Goal: Task Accomplishment & Management: Use online tool/utility

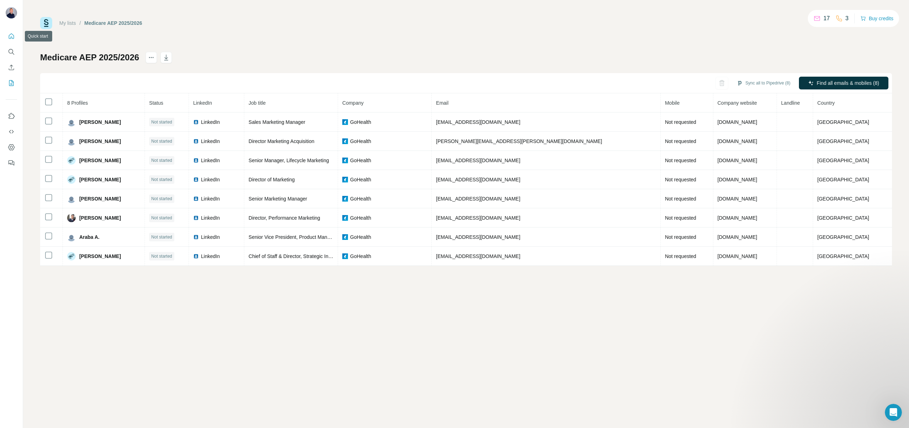
click at [12, 34] on icon "Quick start" at bounding box center [11, 35] width 5 height 5
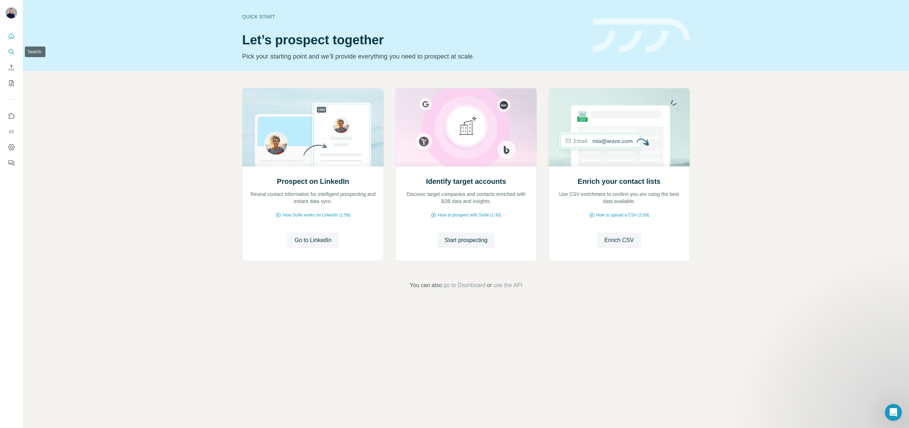
click at [12, 50] on icon "Search" at bounding box center [11, 51] width 5 height 5
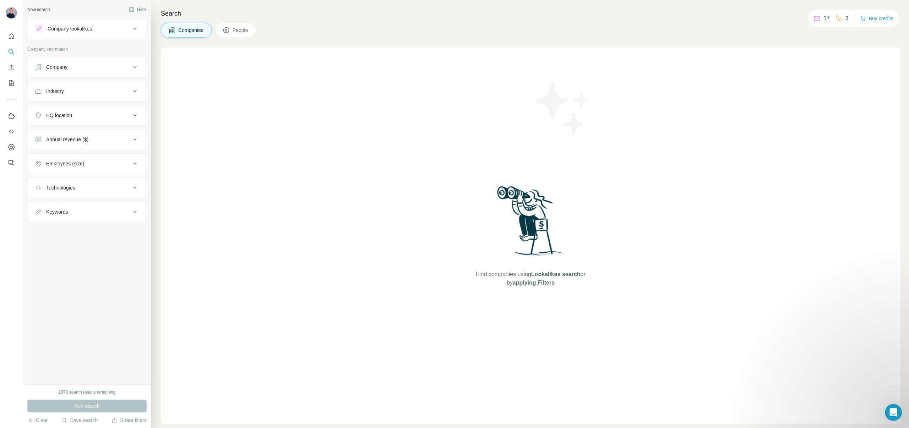
click at [74, 71] on button "Company" at bounding box center [87, 67] width 119 height 17
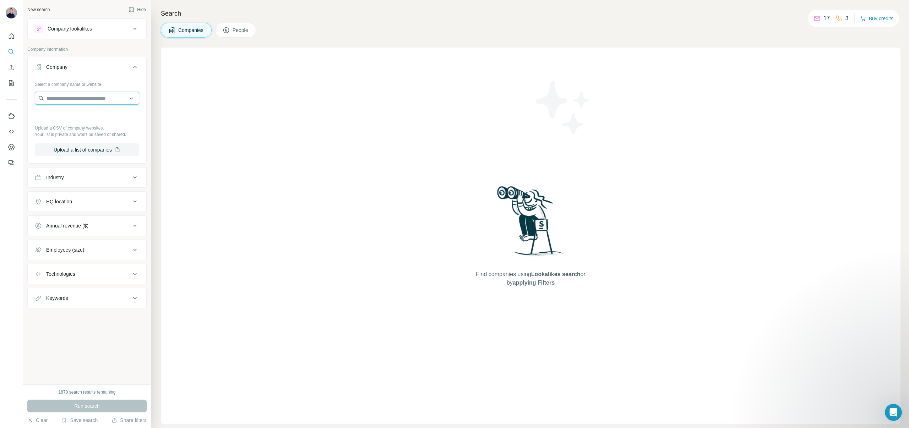
click at [63, 96] on input "text" at bounding box center [87, 98] width 104 height 13
paste input "**********"
type input "**********"
click at [65, 115] on p "Thumbtack" at bounding box center [72, 114] width 34 height 7
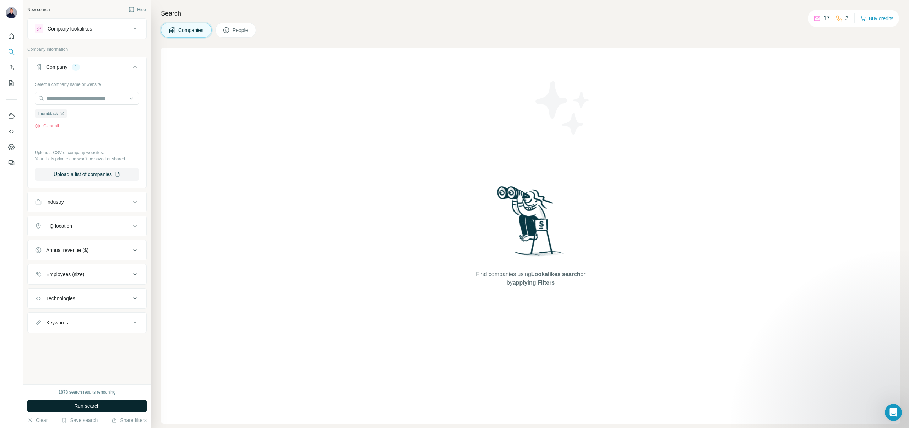
click at [82, 404] on span "Run search" at bounding box center [87, 406] width 26 height 7
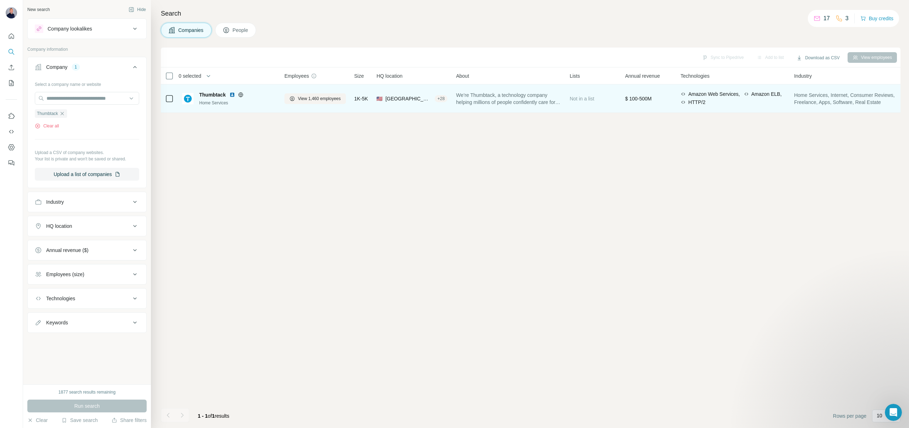
click at [210, 96] on span "Thumbtack" at bounding box center [212, 94] width 27 height 7
click at [213, 96] on span "Thumbtack" at bounding box center [212, 94] width 27 height 7
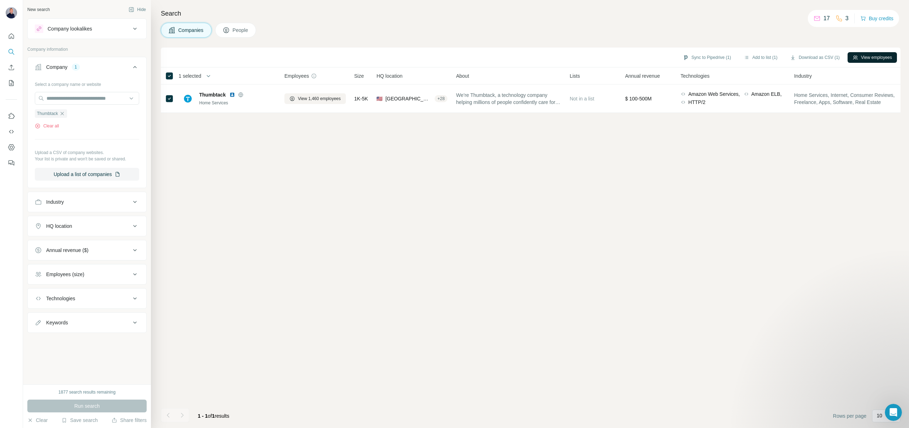
click at [866, 55] on button "View employees" at bounding box center [872, 57] width 49 height 11
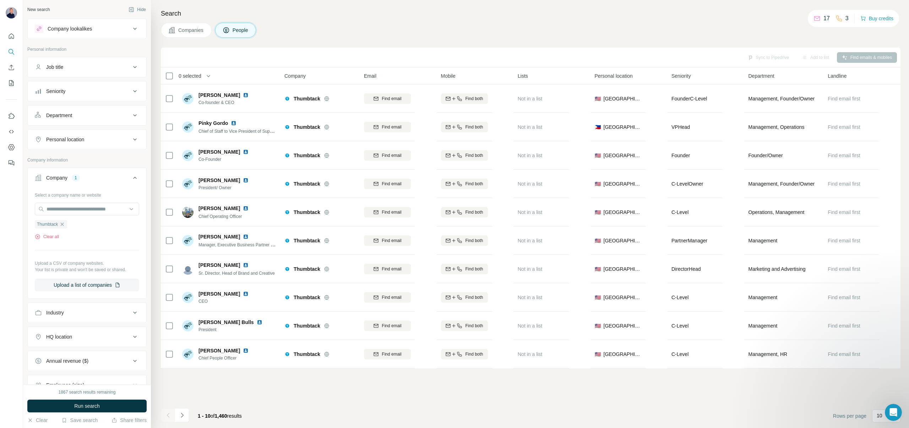
click at [82, 65] on div "Job title" at bounding box center [83, 67] width 96 height 7
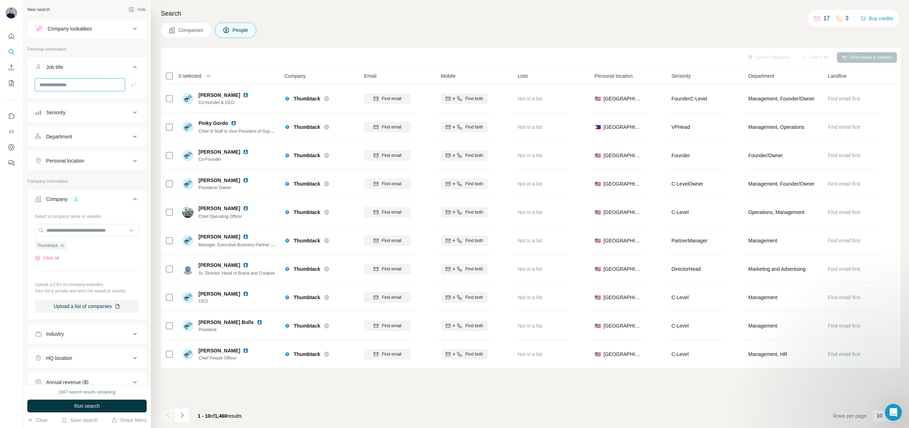
click at [66, 83] on input "text" at bounding box center [80, 84] width 90 height 13
click at [78, 141] on button "Department" at bounding box center [87, 136] width 119 height 17
click at [69, 89] on input "text" at bounding box center [80, 84] width 90 height 13
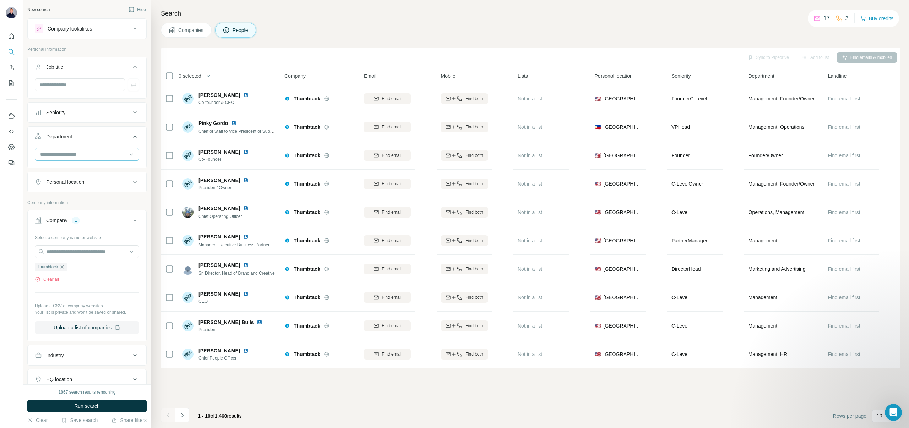
click at [72, 156] on input at bounding box center [83, 155] width 88 height 8
type input "*********"
click at [75, 172] on p "Marketing and Advertising" at bounding box center [69, 170] width 57 height 7
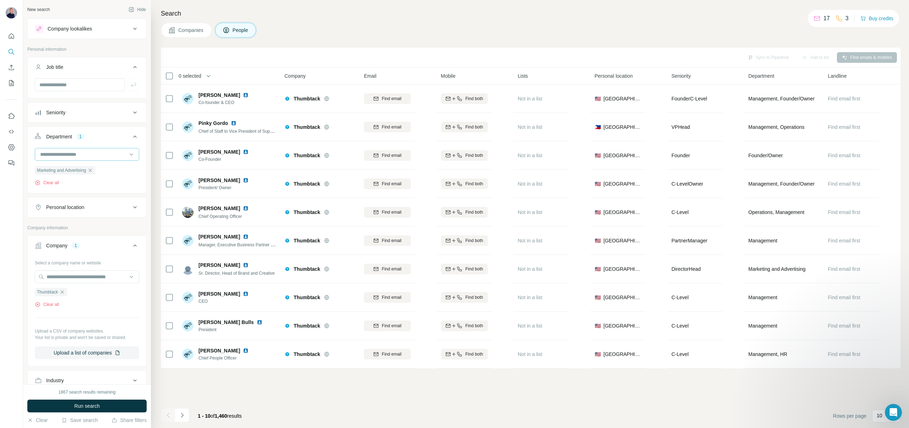
click at [83, 155] on input at bounding box center [83, 155] width 88 height 8
type input "*****"
click at [76, 167] on div "Sales" at bounding box center [87, 170] width 92 height 7
click at [71, 154] on input at bounding box center [83, 155] width 88 height 8
type input "*"
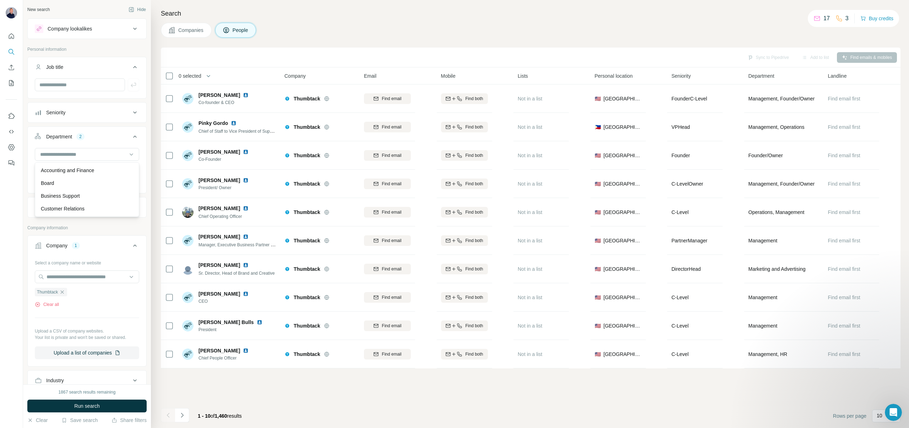
click at [143, 180] on div "Marketing and Advertising Sales Clear all" at bounding box center [87, 170] width 119 height 44
click at [71, 401] on button "Run search" at bounding box center [86, 406] width 119 height 13
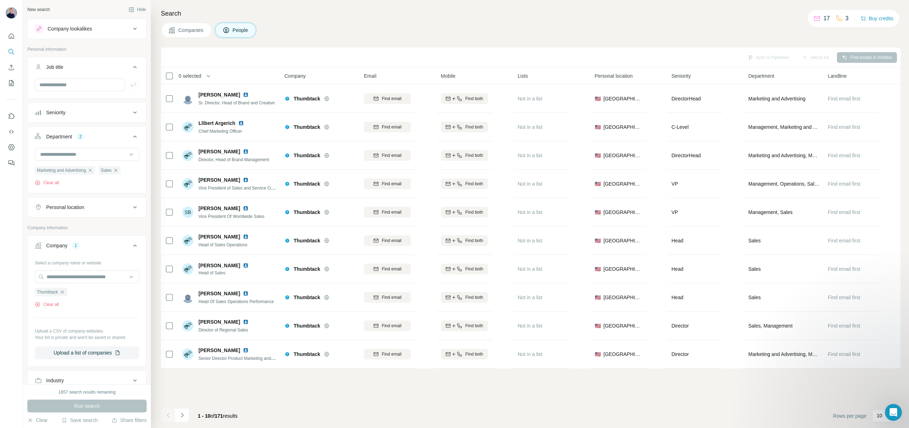
click at [83, 110] on div "Seniority" at bounding box center [83, 112] width 96 height 7
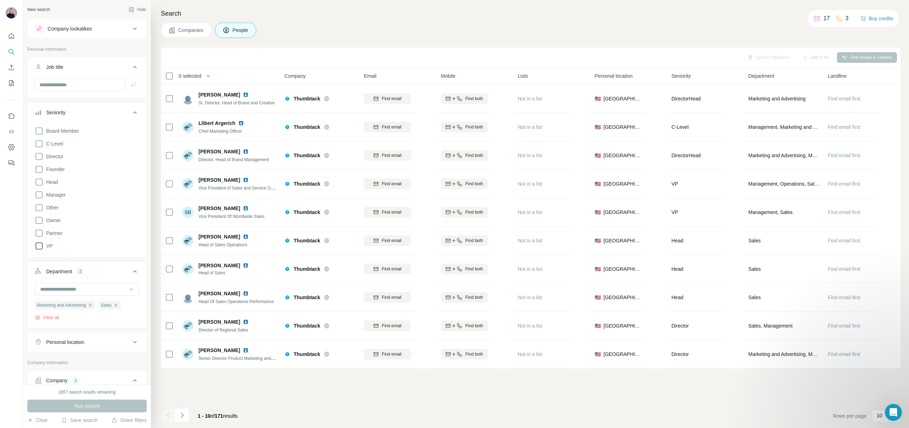
click at [37, 243] on icon at bounding box center [39, 246] width 7 height 7
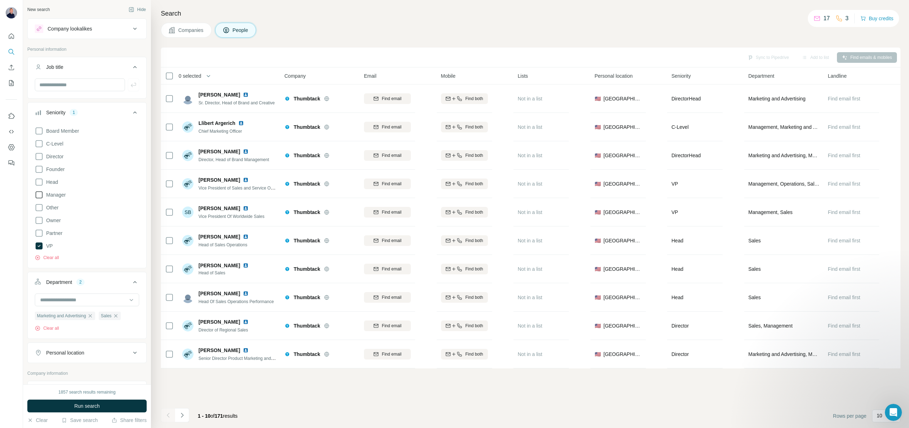
click at [38, 196] on icon at bounding box center [39, 195] width 9 height 9
click at [39, 155] on icon at bounding box center [39, 156] width 9 height 9
click at [86, 403] on span "Run search" at bounding box center [87, 406] width 26 height 7
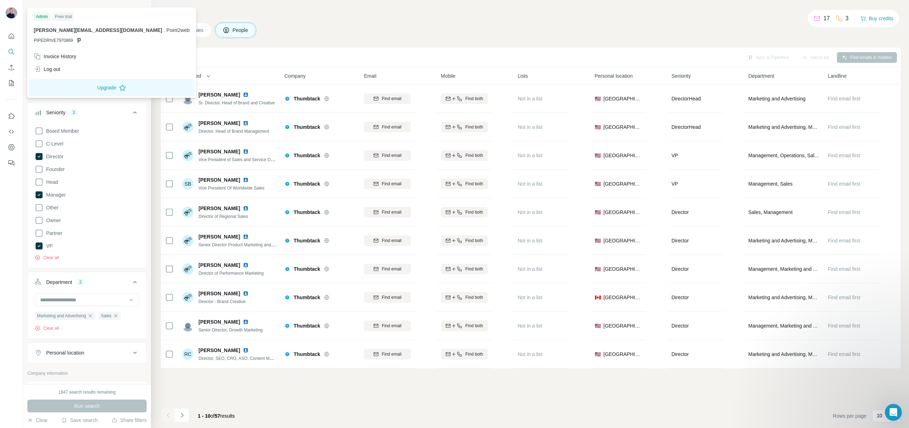
click at [10, 13] on img at bounding box center [11, 12] width 11 height 11
click at [76, 40] on icon at bounding box center [79, 40] width 6 height 6
click at [156, 32] on div "Search Companies People Sync to Pipedrive Add to list Find emails & mobiles 0 s…" at bounding box center [530, 214] width 758 height 428
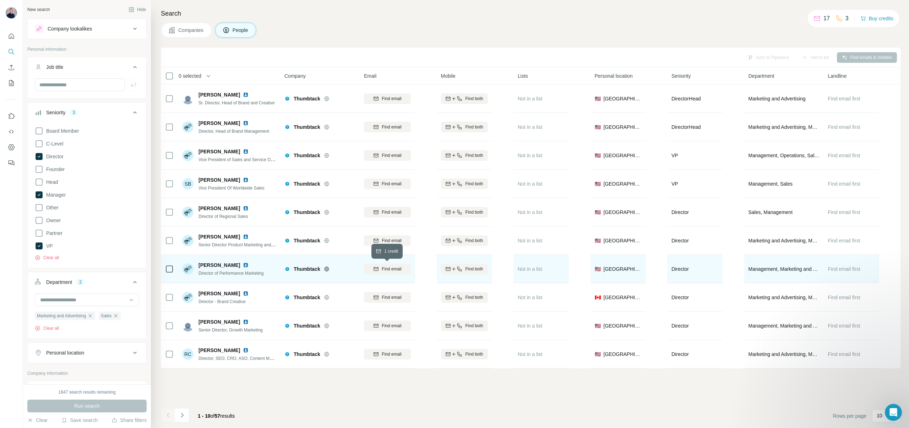
click at [388, 268] on span "Find email" at bounding box center [392, 269] width 20 height 6
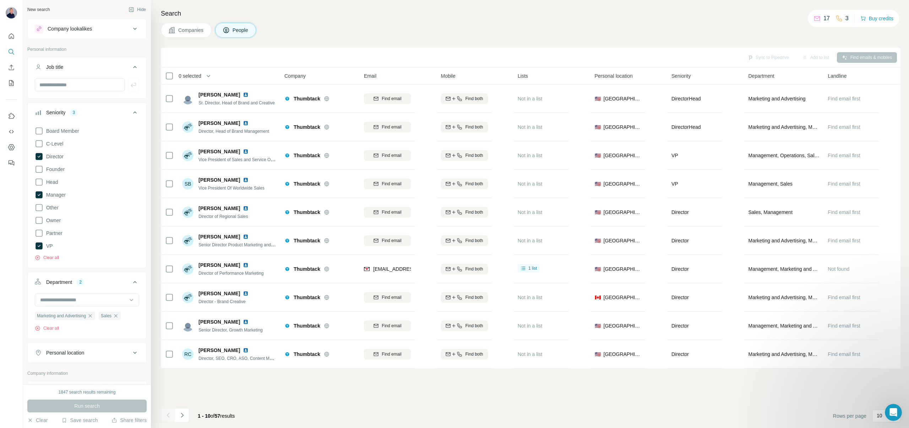
click at [425, 271] on table "0 selected People Company Email Mobile Lists Personal location Seniority Depart…" at bounding box center [531, 217] width 740 height 301
click at [802, 58] on button "Add to list (1)" at bounding box center [806, 57] width 44 height 11
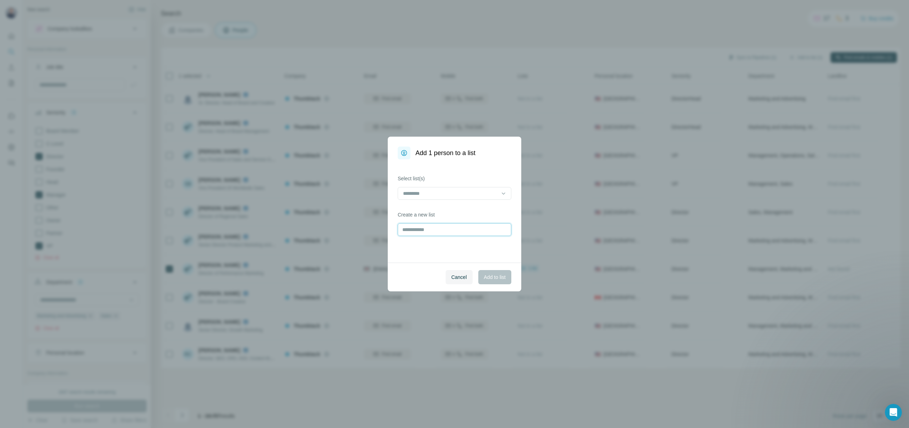
click at [426, 232] on input "text" at bounding box center [455, 229] width 114 height 13
type input "**********"
click at [492, 277] on span "Add to list" at bounding box center [495, 277] width 22 height 7
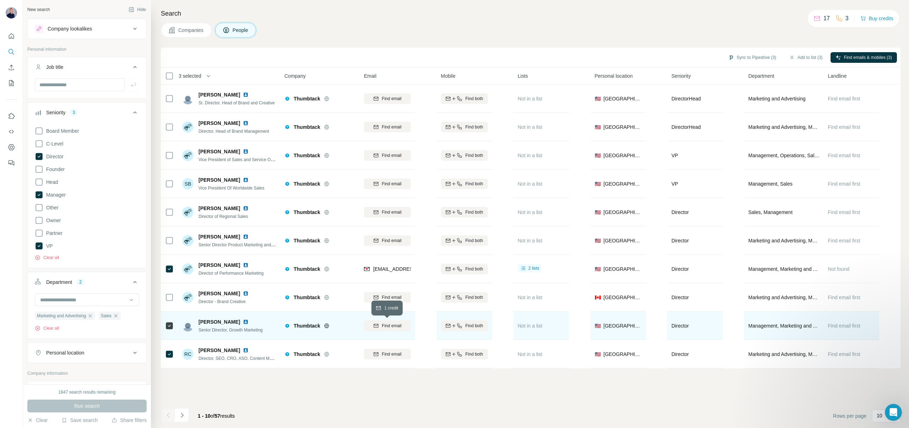
click at [385, 325] on span "Find email" at bounding box center [392, 326] width 20 height 6
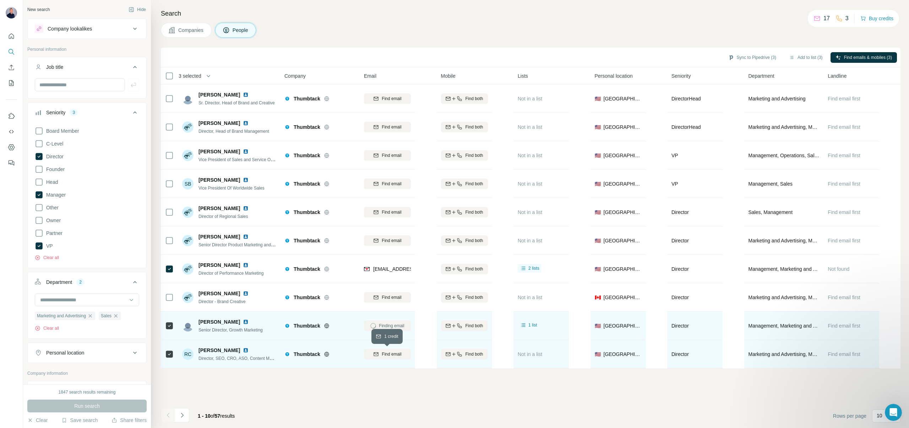
click at [389, 352] on span "Find email" at bounding box center [392, 354] width 20 height 6
click at [800, 56] on button "Add to list (3)" at bounding box center [806, 57] width 44 height 11
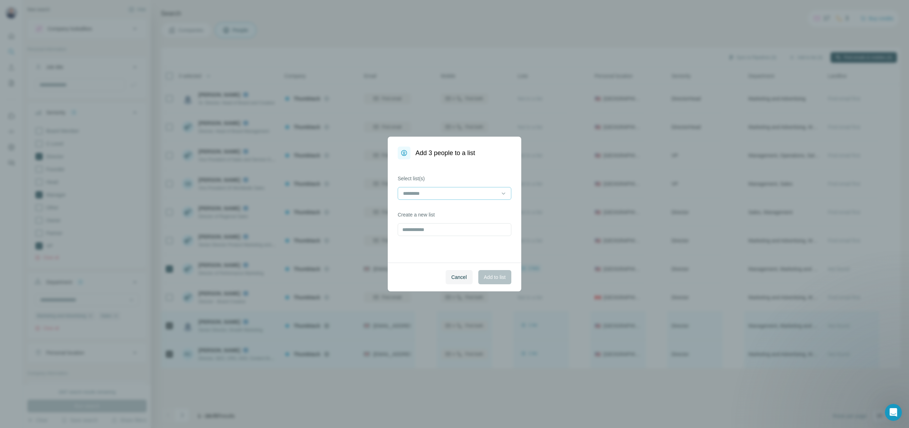
click at [445, 193] on input at bounding box center [450, 194] width 96 height 8
click at [432, 209] on p "HomeIQ Leads" at bounding box center [420, 209] width 33 height 7
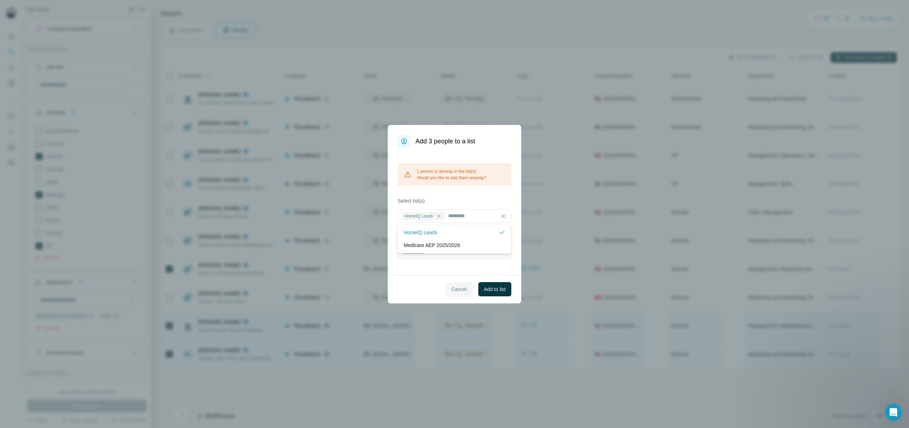
click at [459, 292] on span "Cancel" at bounding box center [459, 289] width 16 height 7
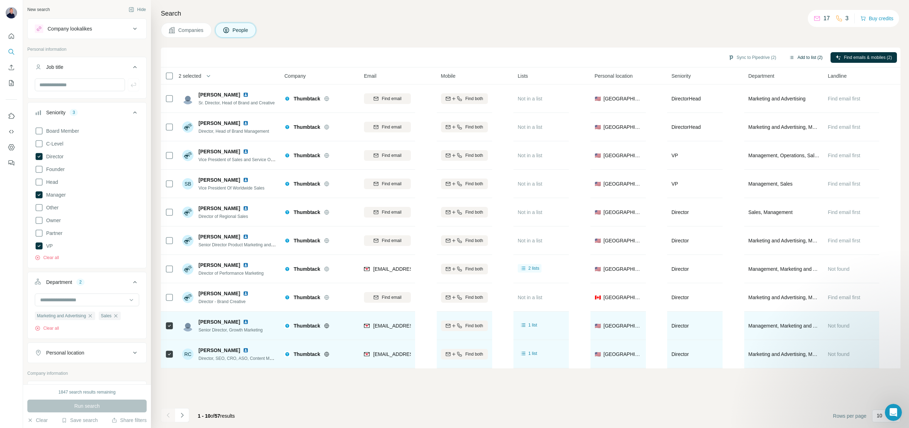
click at [802, 54] on button "Add to list (2)" at bounding box center [806, 57] width 44 height 11
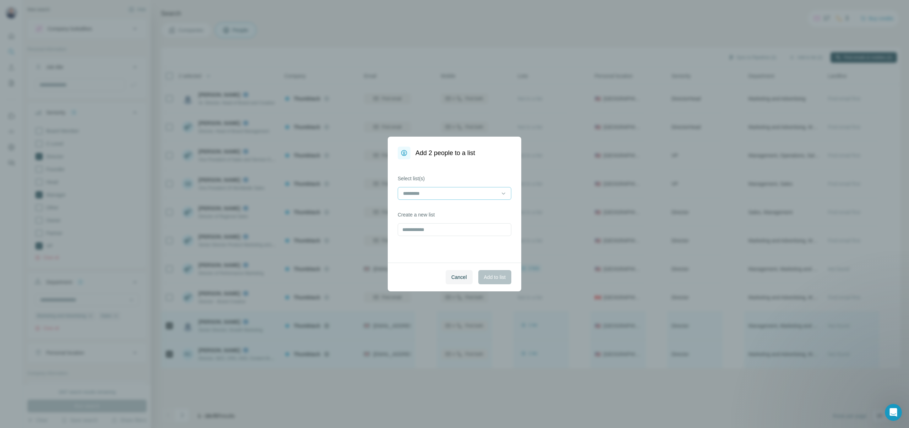
click at [459, 199] on div at bounding box center [450, 194] width 96 height 12
click at [433, 211] on p "HomeIQ Leads" at bounding box center [420, 209] width 33 height 7
click at [496, 276] on span "Add to list" at bounding box center [495, 277] width 22 height 7
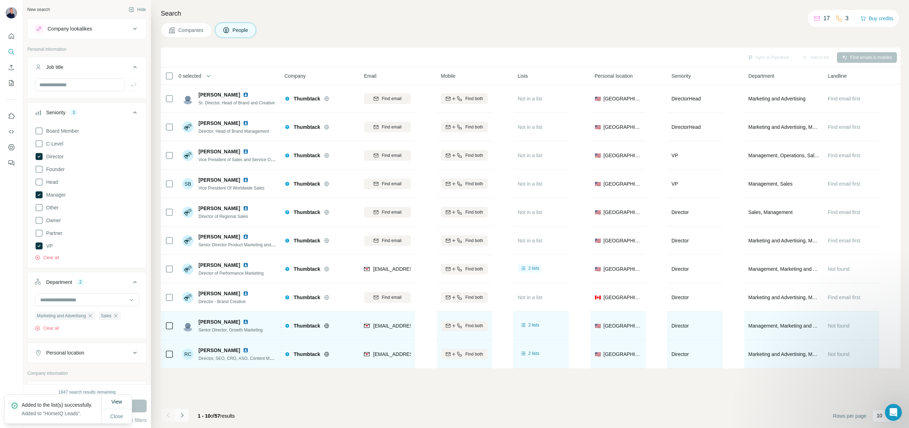
click at [183, 418] on icon "Navigate to next page" at bounding box center [182, 415] width 7 height 7
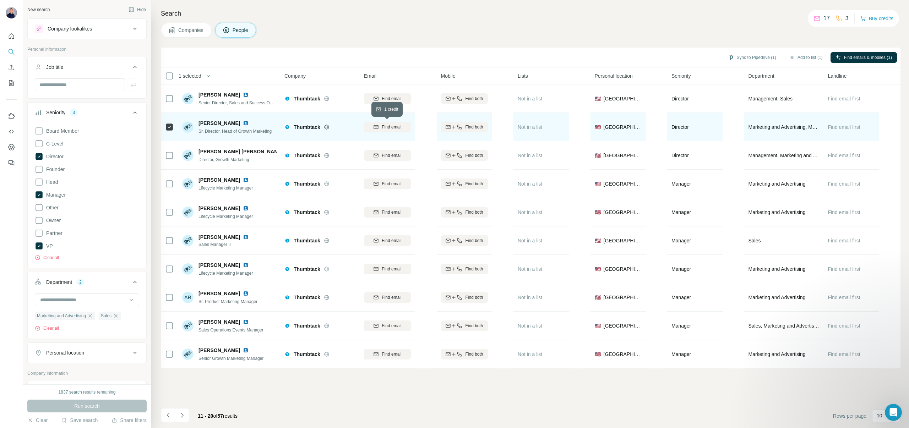
click at [384, 125] on span "Find email" at bounding box center [392, 127] width 20 height 6
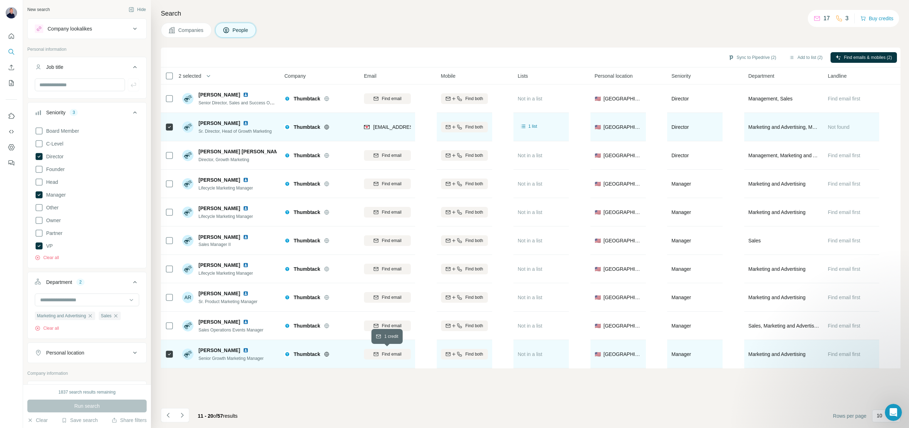
click at [390, 353] on span "Find email" at bounding box center [392, 354] width 20 height 6
click at [806, 57] on button "Add to list (2)" at bounding box center [806, 57] width 44 height 11
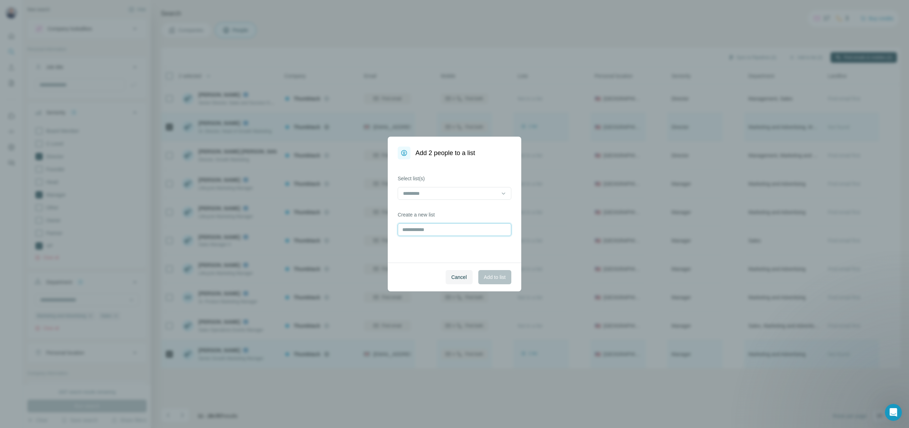
click at [444, 233] on input "text" at bounding box center [455, 229] width 114 height 13
click at [444, 190] on input at bounding box center [450, 194] width 96 height 8
click at [433, 210] on p "HomeIQ Leads" at bounding box center [420, 209] width 33 height 7
click at [481, 277] on button "Add to list" at bounding box center [494, 277] width 33 height 14
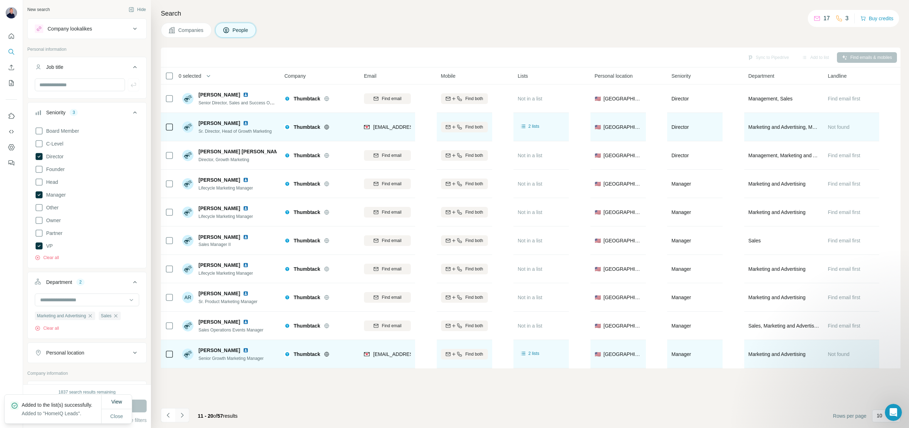
click at [180, 413] on icon "Navigate to next page" at bounding box center [182, 415] width 7 height 7
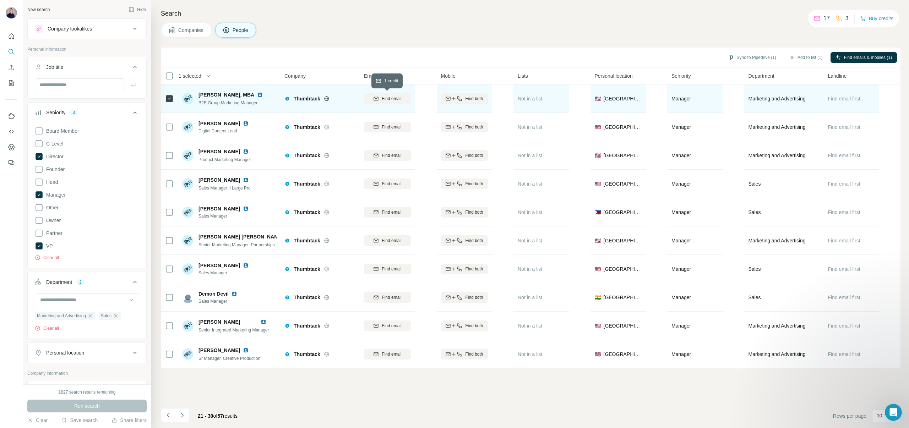
click at [387, 102] on button "Find email" at bounding box center [387, 98] width 47 height 11
click at [807, 58] on button "Add to list (1)" at bounding box center [806, 57] width 44 height 11
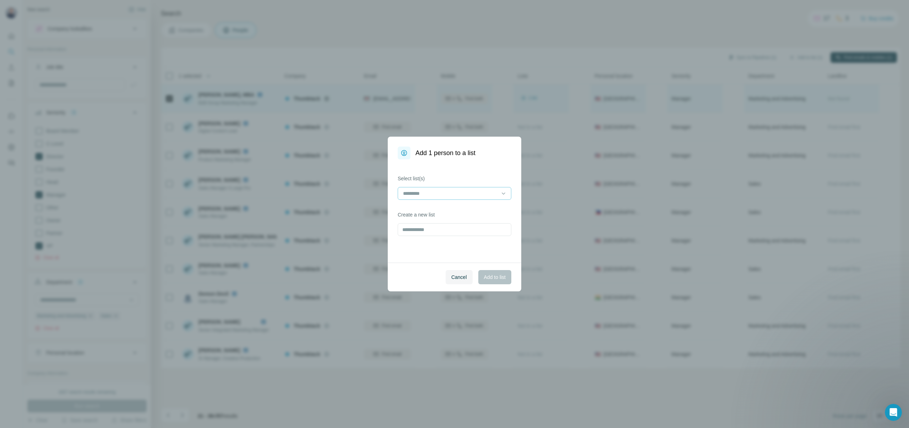
click at [455, 193] on input at bounding box center [450, 194] width 96 height 8
click at [430, 210] on p "HomeIQ Leads" at bounding box center [420, 209] width 33 height 7
click at [488, 281] on button "Add to list" at bounding box center [494, 277] width 33 height 14
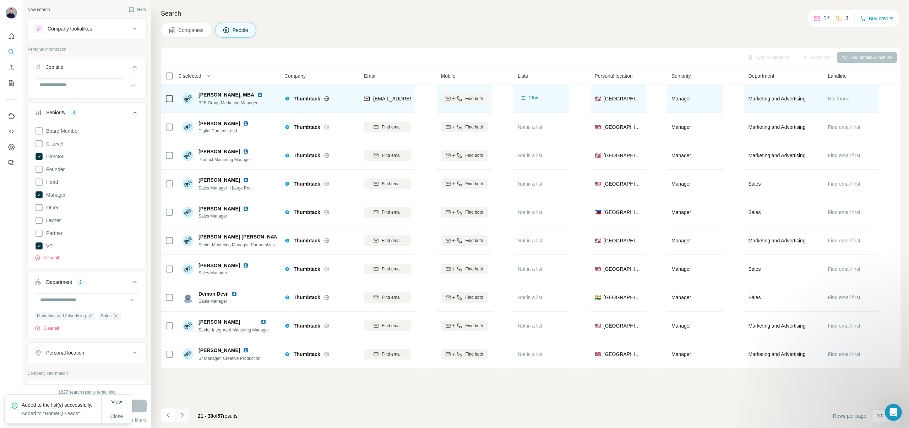
click at [181, 414] on icon "Navigate to next page" at bounding box center [182, 415] width 7 height 7
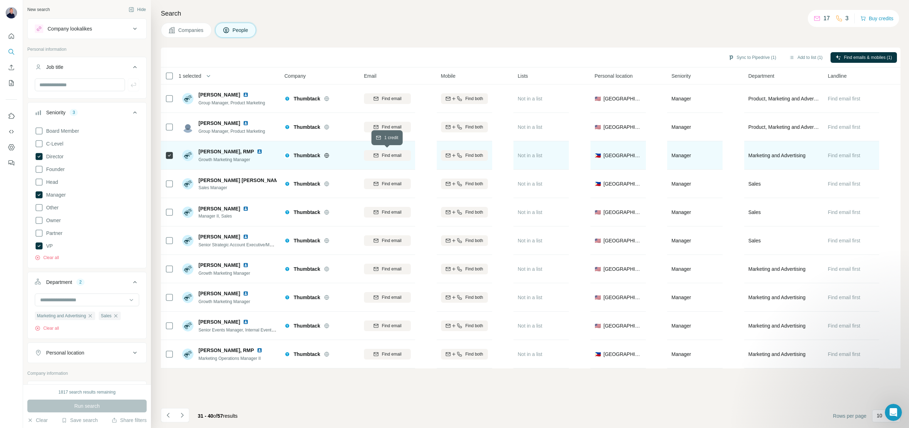
click at [385, 155] on span "Find email" at bounding box center [392, 155] width 20 height 6
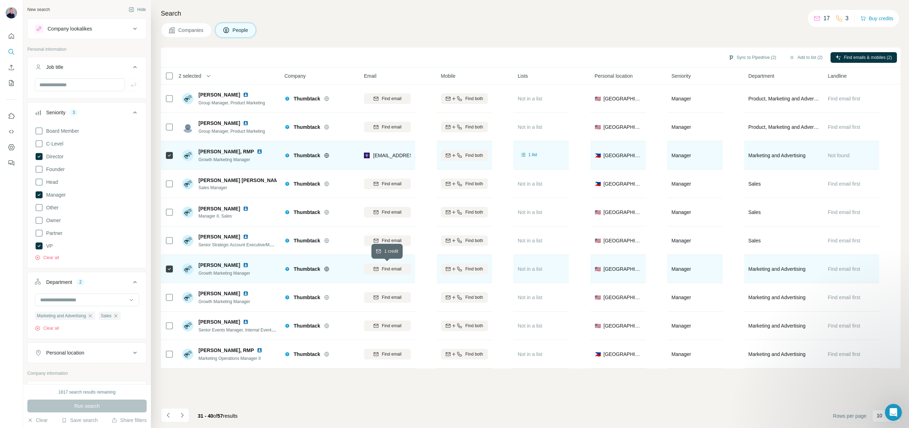
click at [384, 272] on button "Find email" at bounding box center [387, 269] width 47 height 11
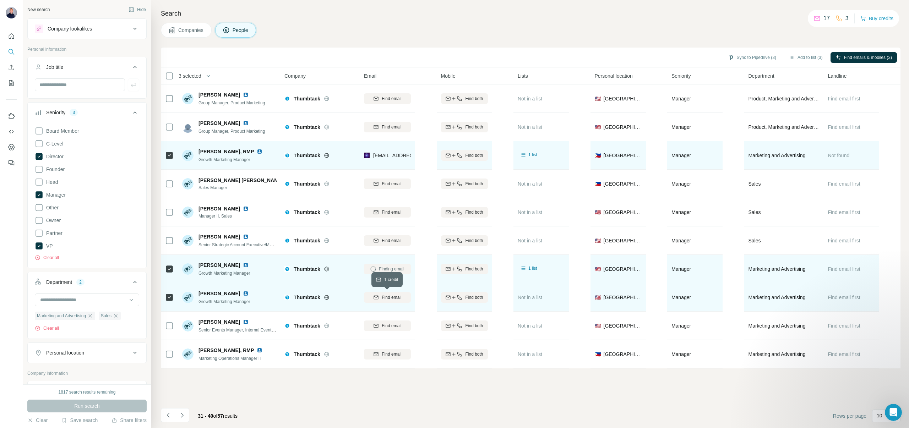
click at [382, 302] on button "Find email" at bounding box center [387, 297] width 47 height 11
click at [803, 58] on button "Add to list (3)" at bounding box center [806, 57] width 44 height 11
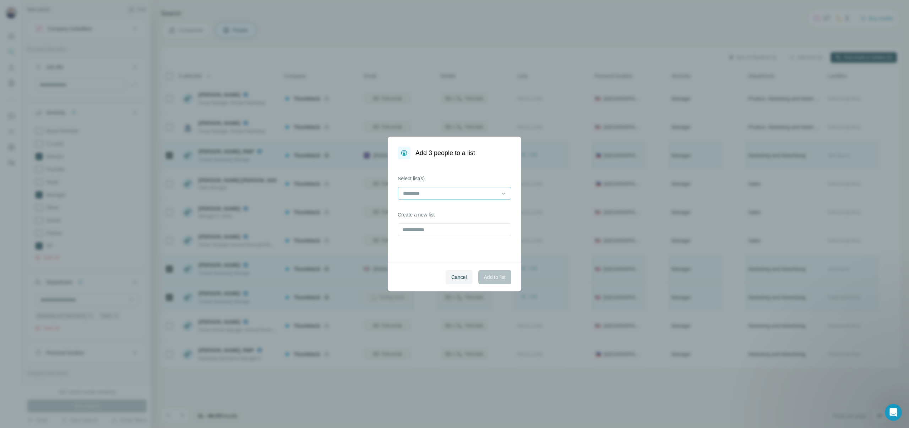
click at [450, 189] on div at bounding box center [450, 194] width 96 height 12
click at [430, 210] on p "HomeIQ Leads" at bounding box center [420, 209] width 33 height 7
click at [487, 279] on span "Add to list" at bounding box center [495, 277] width 22 height 7
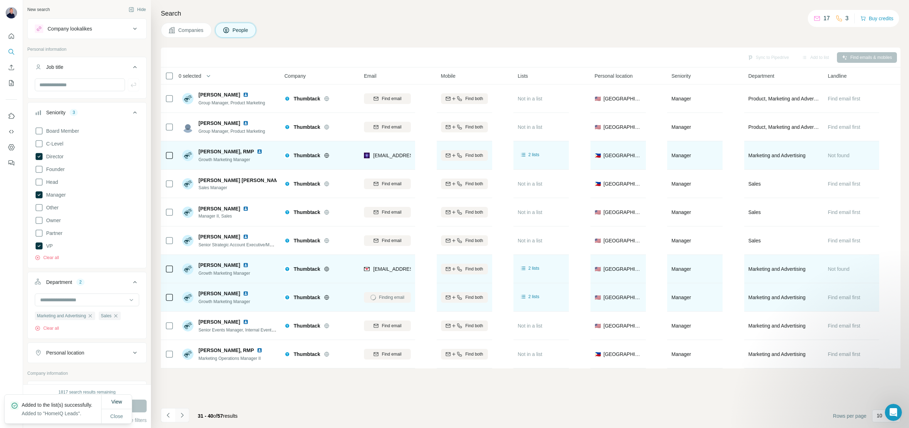
click at [182, 415] on icon "Navigate to next page" at bounding box center [182, 415] width 7 height 7
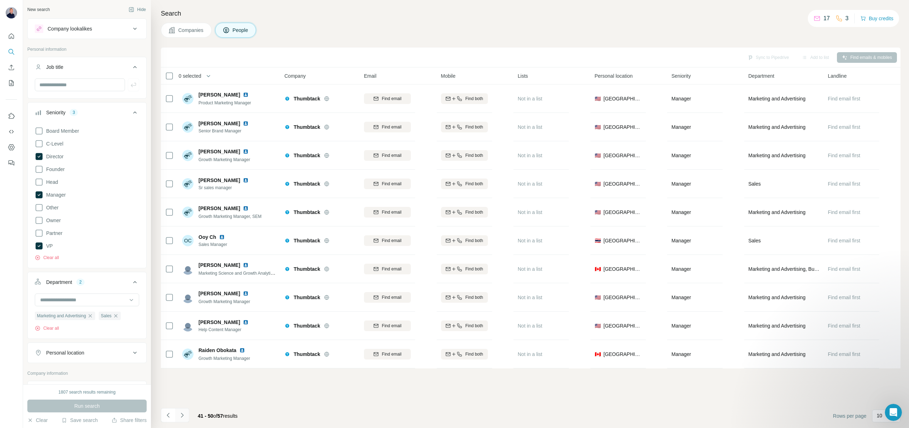
click at [185, 414] on icon "Navigate to next page" at bounding box center [182, 415] width 7 height 7
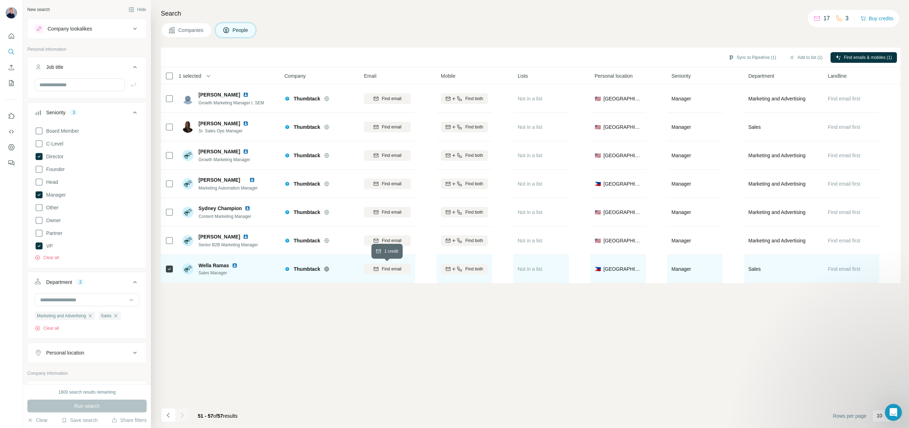
click at [386, 267] on span "Find email" at bounding box center [392, 269] width 20 height 6
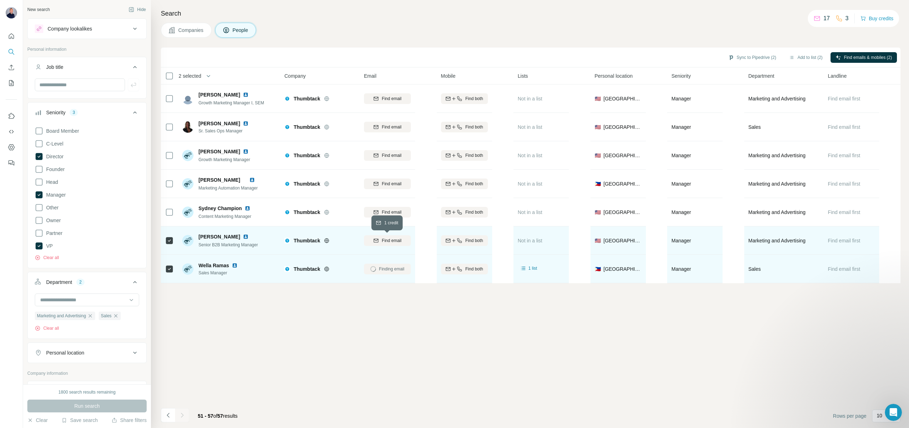
click at [382, 238] on span "Find email" at bounding box center [392, 241] width 20 height 6
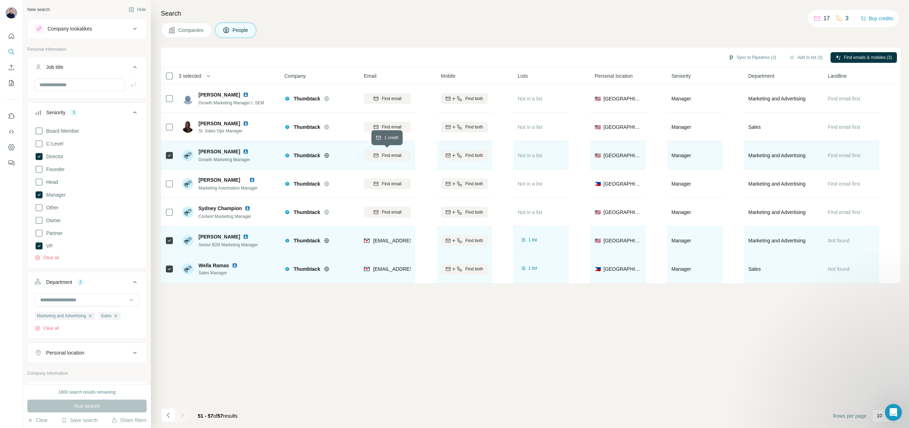
click at [389, 153] on span "Find email" at bounding box center [392, 155] width 20 height 6
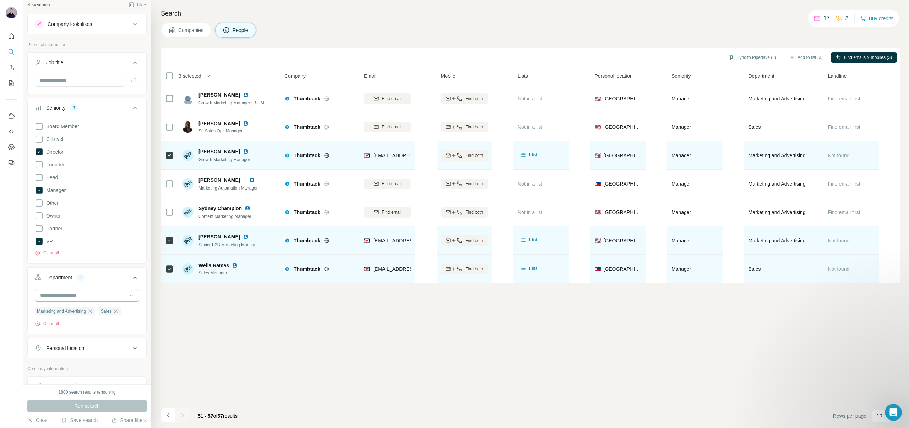
scroll to position [4, 0]
click at [119, 311] on icon "button" at bounding box center [116, 312] width 6 height 6
click at [794, 57] on button "Add to list (3)" at bounding box center [806, 57] width 44 height 11
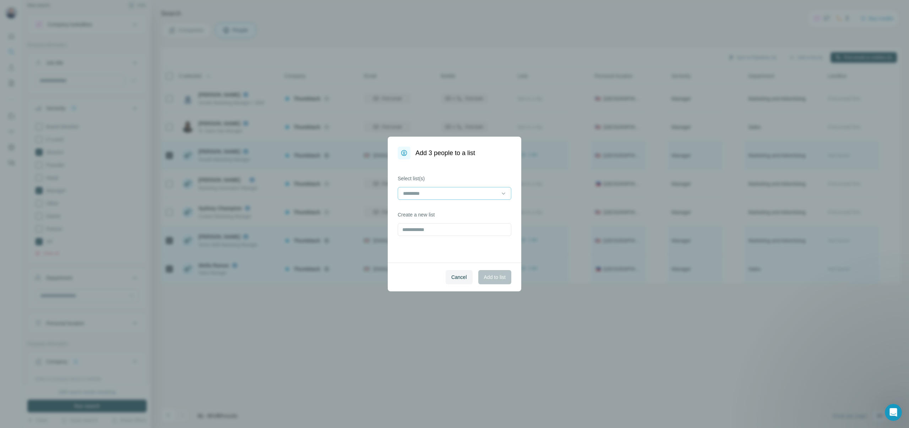
click at [470, 192] on input at bounding box center [450, 194] width 96 height 8
click at [447, 206] on div "HomeIQ Leads" at bounding box center [455, 209] width 110 height 13
click at [498, 281] on button "Add to list" at bounding box center [494, 277] width 33 height 14
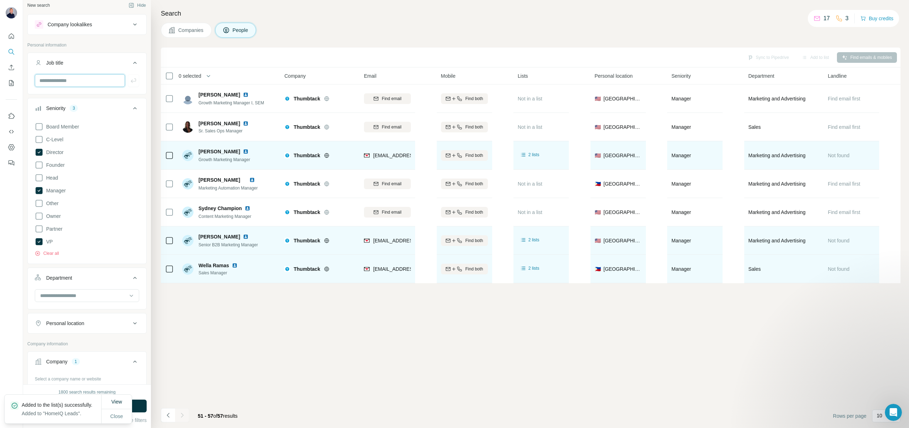
click at [88, 83] on input "text" at bounding box center [80, 80] width 90 height 13
click at [77, 407] on span "Run search" at bounding box center [87, 406] width 26 height 7
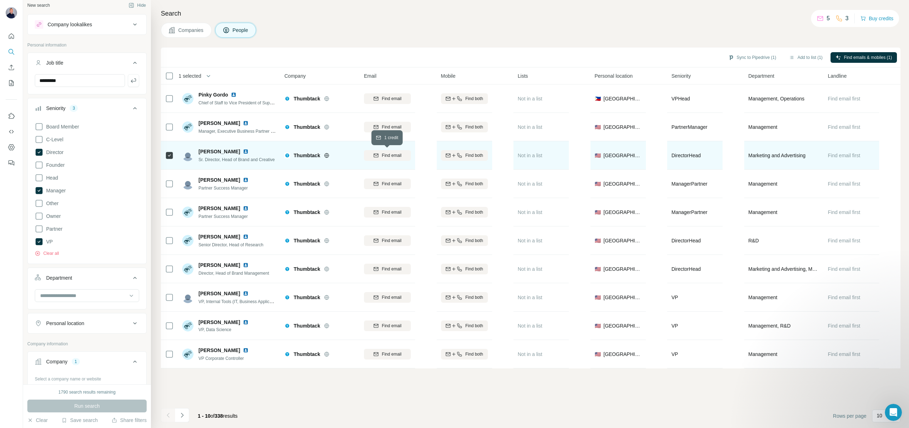
click at [400, 156] on span "Find email" at bounding box center [392, 155] width 20 height 6
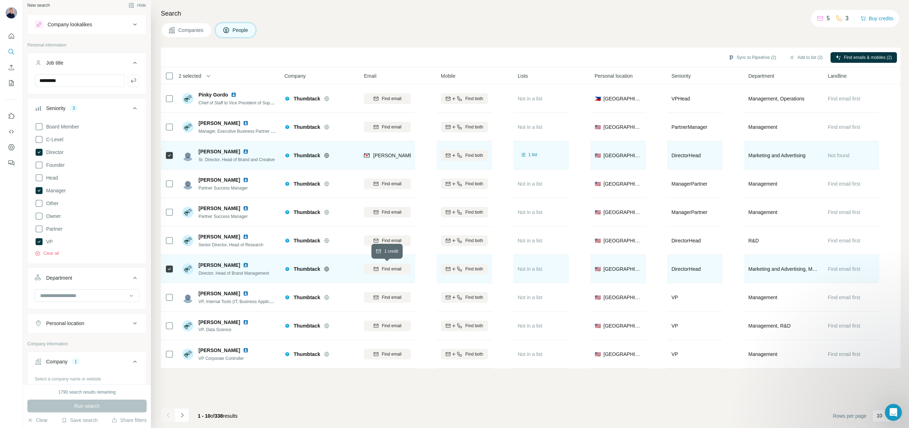
click at [396, 267] on span "Find email" at bounding box center [392, 269] width 20 height 6
click at [799, 60] on button "Add to list (2)" at bounding box center [806, 57] width 44 height 11
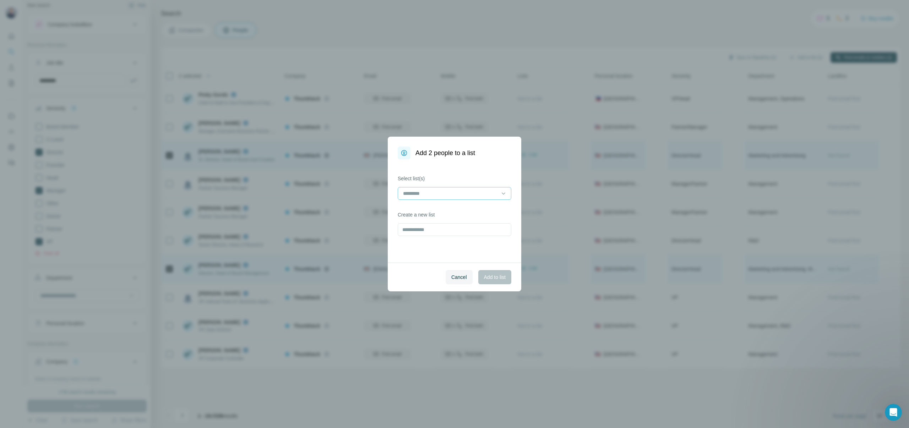
click at [450, 191] on input at bounding box center [450, 194] width 96 height 8
click at [436, 211] on p "HomeIQ Leads" at bounding box center [420, 209] width 33 height 7
click at [493, 278] on span "Add to list" at bounding box center [495, 277] width 22 height 7
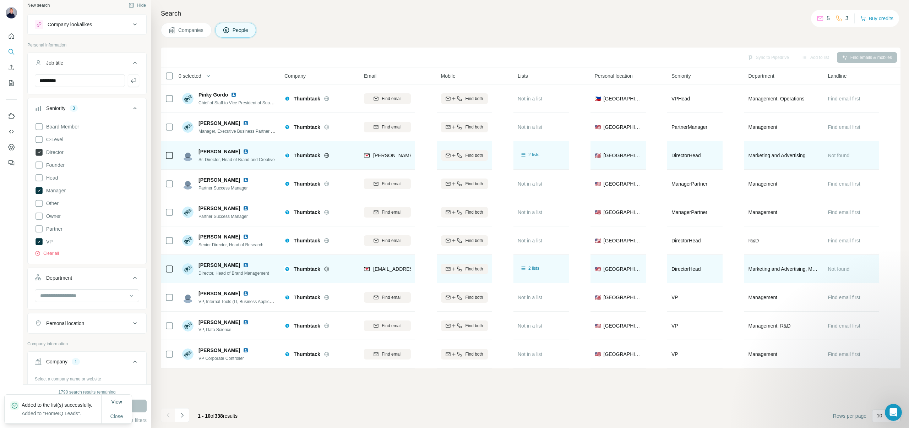
click at [42, 151] on icon at bounding box center [39, 152] width 7 height 7
click at [40, 192] on icon at bounding box center [39, 190] width 7 height 7
click at [39, 150] on icon at bounding box center [39, 152] width 9 height 9
click at [86, 406] on span "Run search" at bounding box center [87, 406] width 26 height 7
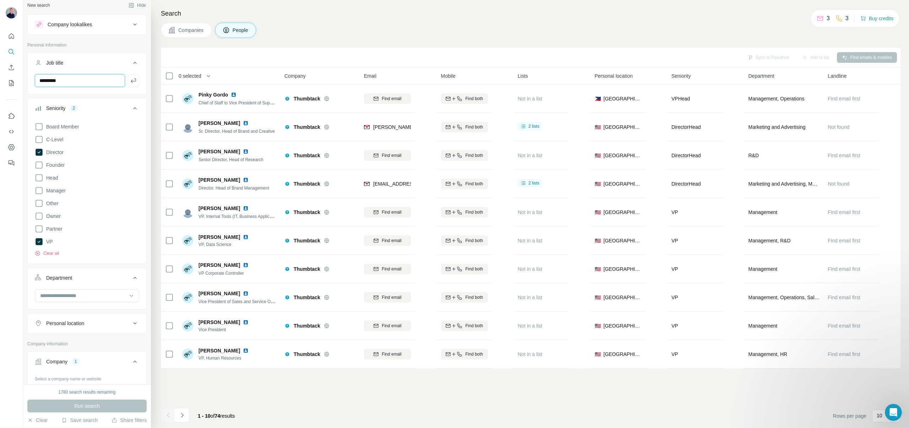
click at [75, 81] on input "********" at bounding box center [80, 80] width 90 height 13
type input "*"
type input "**********"
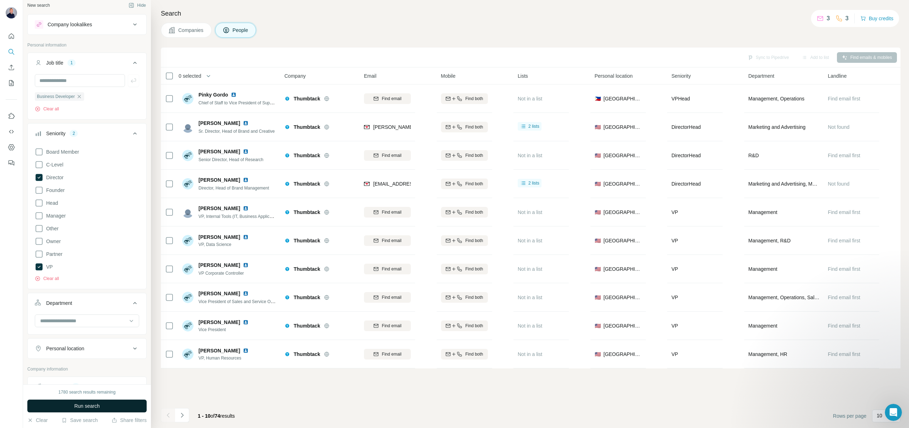
click at [67, 407] on button "Run search" at bounding box center [86, 406] width 119 height 13
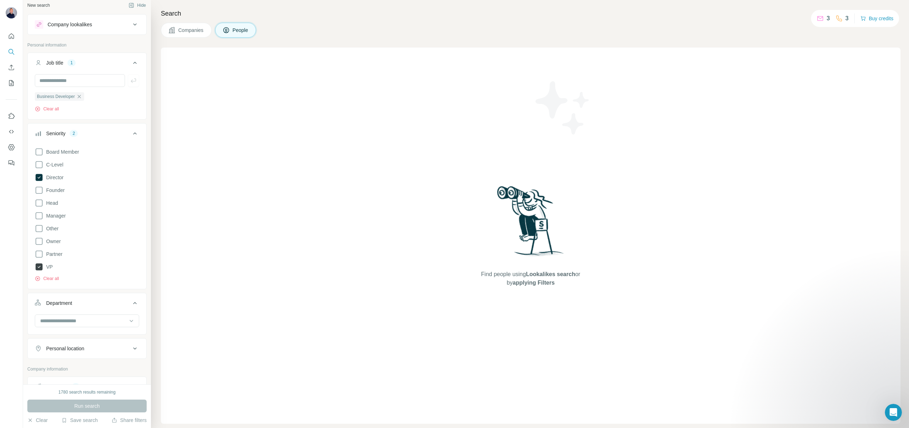
click at [38, 266] on icon at bounding box center [39, 267] width 7 height 7
click at [38, 179] on icon at bounding box center [39, 177] width 7 height 7
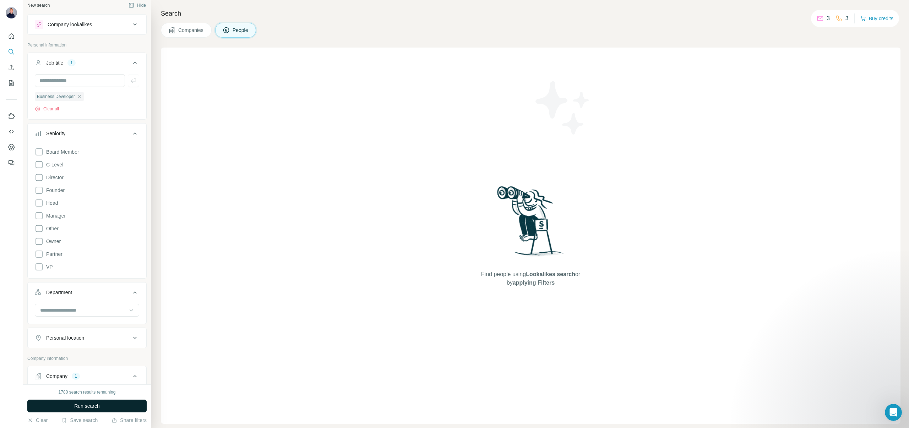
click at [63, 407] on button "Run search" at bounding box center [86, 406] width 119 height 13
click at [81, 96] on icon "button" at bounding box center [79, 97] width 6 height 6
click at [65, 78] on input "text" at bounding box center [80, 80] width 90 height 13
type input "********"
click at [96, 404] on span "Run search" at bounding box center [87, 406] width 26 height 7
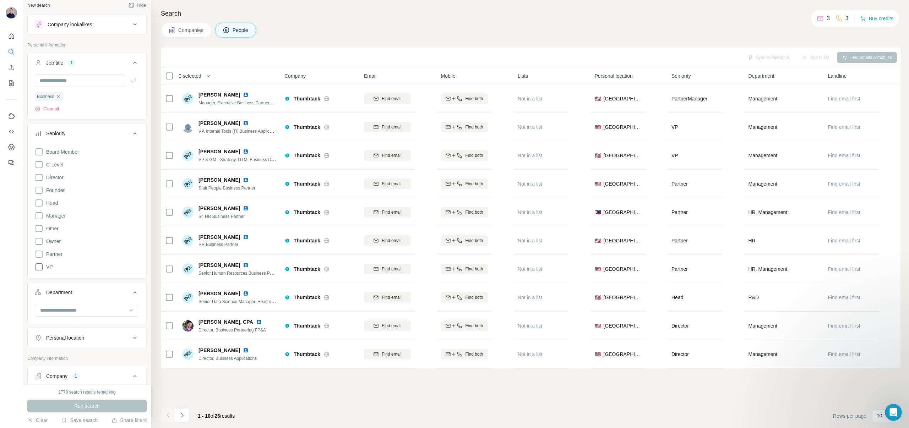
click at [40, 268] on icon at bounding box center [39, 267] width 9 height 9
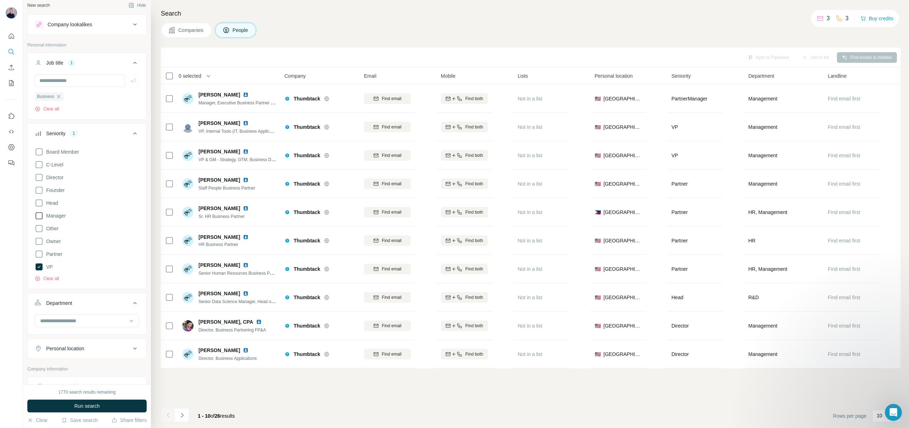
click at [40, 216] on icon at bounding box center [39, 216] width 9 height 9
click at [41, 178] on icon at bounding box center [39, 177] width 9 height 9
click at [75, 405] on span "Run search" at bounding box center [87, 406] width 26 height 7
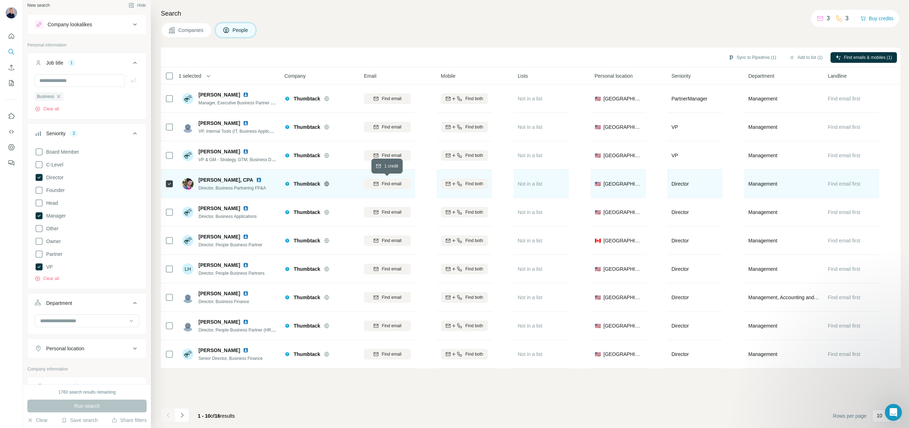
click at [394, 181] on span "Find email" at bounding box center [392, 184] width 20 height 6
click at [183, 415] on icon "Navigate to next page" at bounding box center [182, 415] width 7 height 7
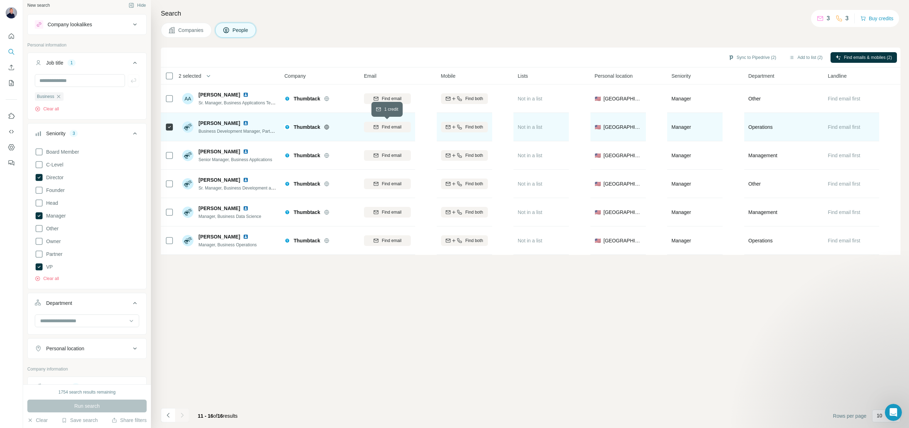
click at [389, 124] on span "Find email" at bounding box center [392, 127] width 20 height 6
click at [808, 56] on button "Add to list (2)" at bounding box center [806, 57] width 44 height 11
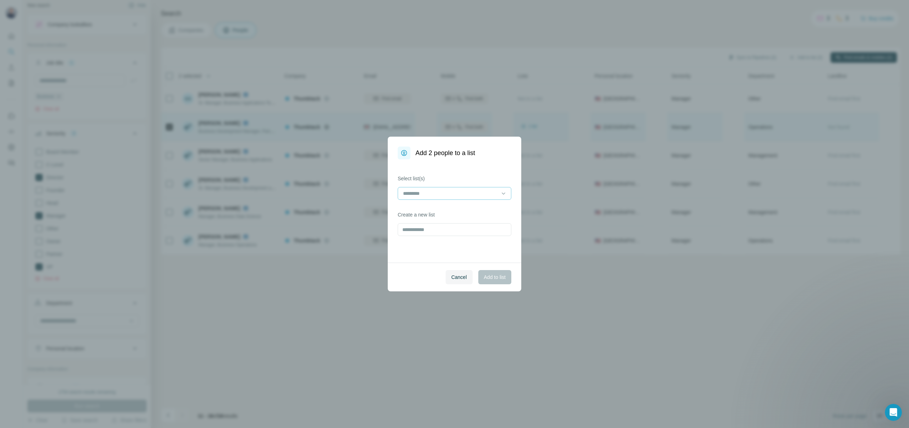
click at [474, 189] on div at bounding box center [450, 194] width 96 height 12
click at [437, 209] on p "HomeIQ Leads" at bounding box center [420, 209] width 33 height 7
click at [485, 279] on span "Add to list" at bounding box center [495, 277] width 22 height 7
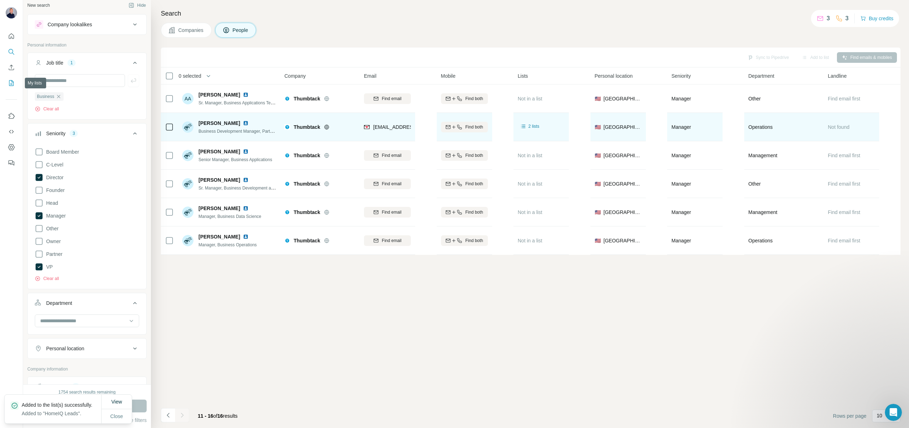
click at [12, 83] on icon "My lists" at bounding box center [11, 83] width 7 height 7
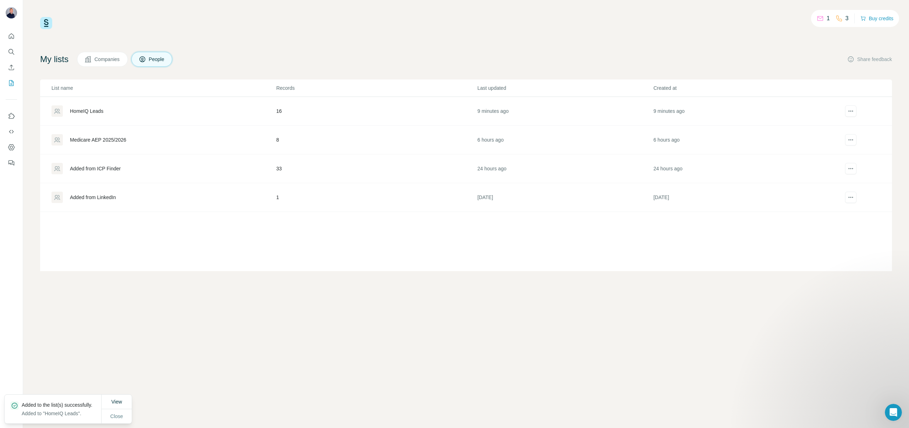
click at [103, 111] on div "HomeIQ Leads" at bounding box center [86, 111] width 33 height 7
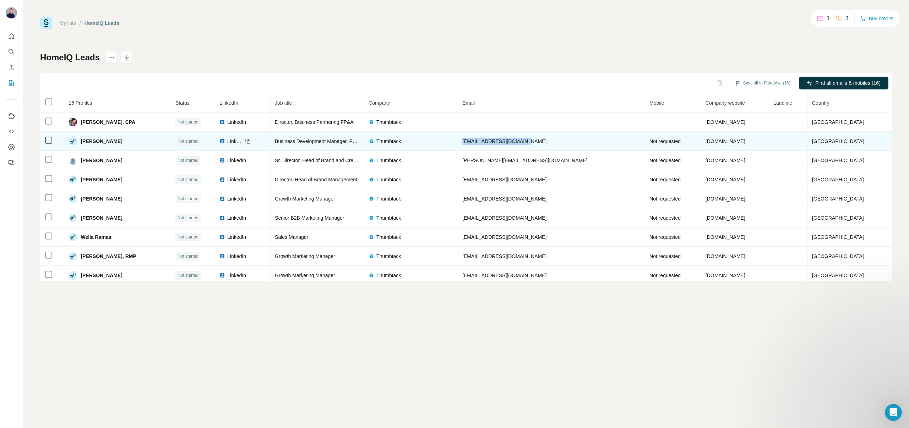
drag, startPoint x: 555, startPoint y: 141, endPoint x: 488, endPoint y: 139, distance: 66.8
click at [488, 139] on td "[EMAIL_ADDRESS][DOMAIN_NAME]" at bounding box center [551, 141] width 187 height 19
copy span "[EMAIL_ADDRESS][DOMAIN_NAME]"
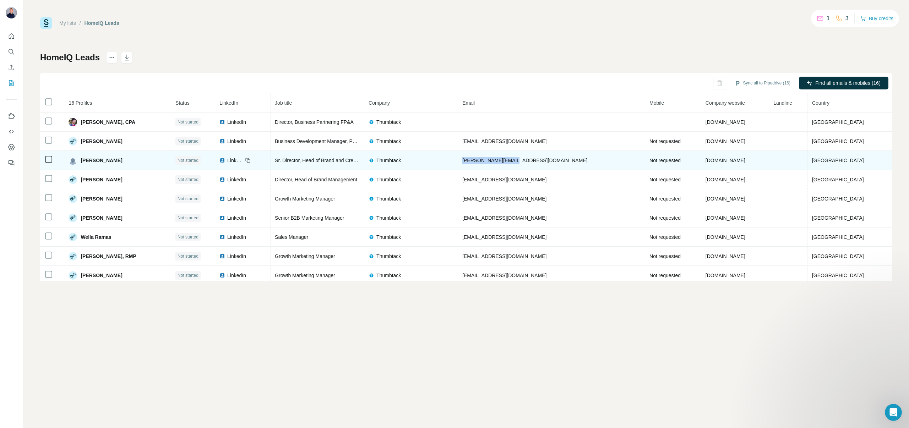
drag, startPoint x: 546, startPoint y: 160, endPoint x: 493, endPoint y: 158, distance: 53.3
click at [493, 158] on td "[PERSON_NAME][EMAIL_ADDRESS][DOMAIN_NAME]" at bounding box center [551, 160] width 187 height 19
copy span "[PERSON_NAME][EMAIL_ADDRESS][DOMAIN_NAME]"
click at [540, 165] on td "[PERSON_NAME][EMAIL_ADDRESS][DOMAIN_NAME]" at bounding box center [551, 160] width 187 height 19
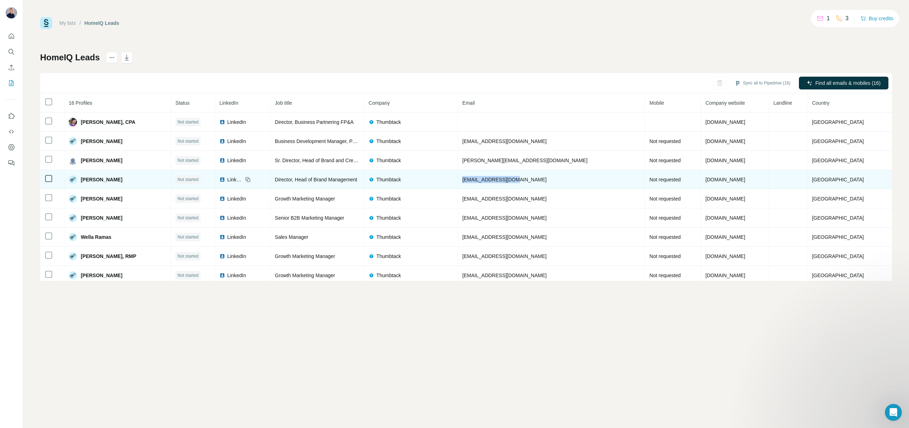
drag, startPoint x: 544, startPoint y: 179, endPoint x: 492, endPoint y: 178, distance: 51.9
click at [492, 178] on td "[EMAIL_ADDRESS][DOMAIN_NAME]" at bounding box center [551, 179] width 187 height 19
copy span "[EMAIL_ADDRESS][DOMAIN_NAME]"
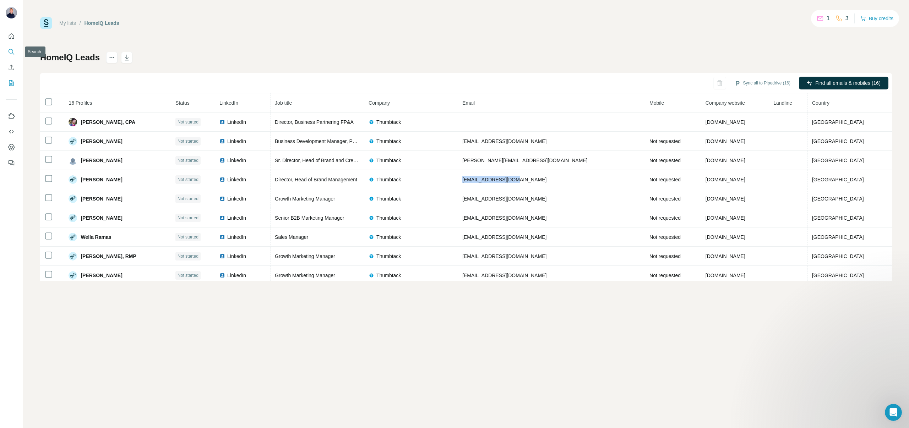
click at [10, 55] on icon "Search" at bounding box center [11, 51] width 7 height 7
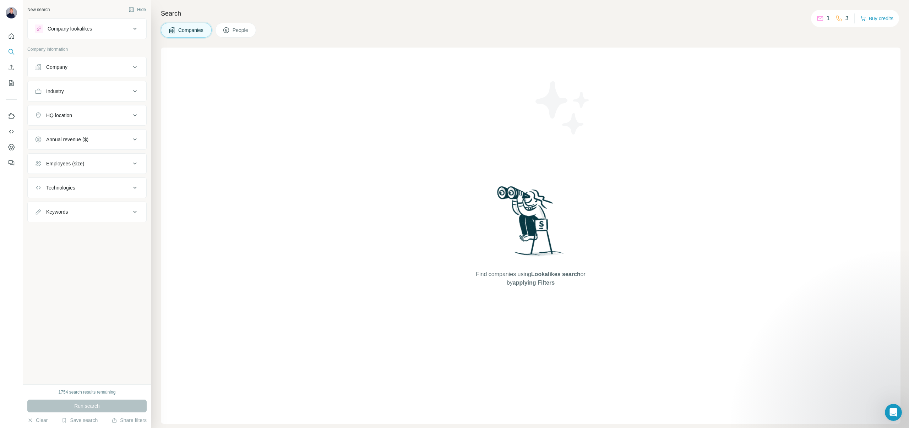
click at [119, 64] on div "Company" at bounding box center [83, 67] width 96 height 7
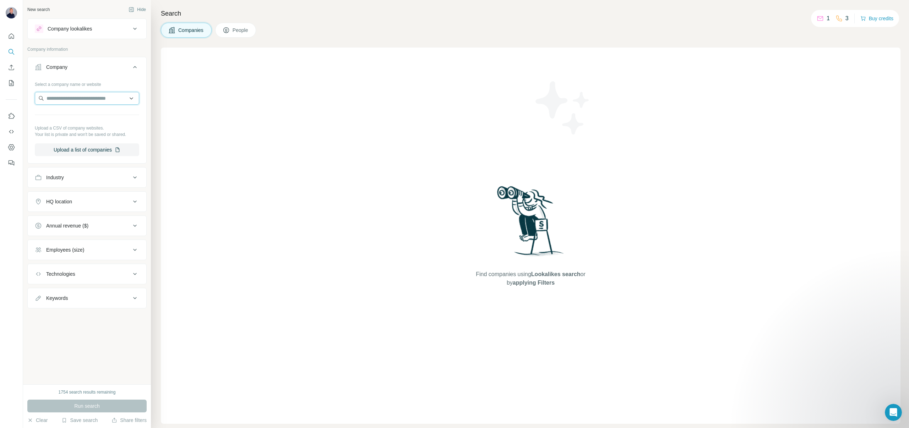
click at [87, 101] on input "text" at bounding box center [87, 98] width 104 height 13
paste input "**********"
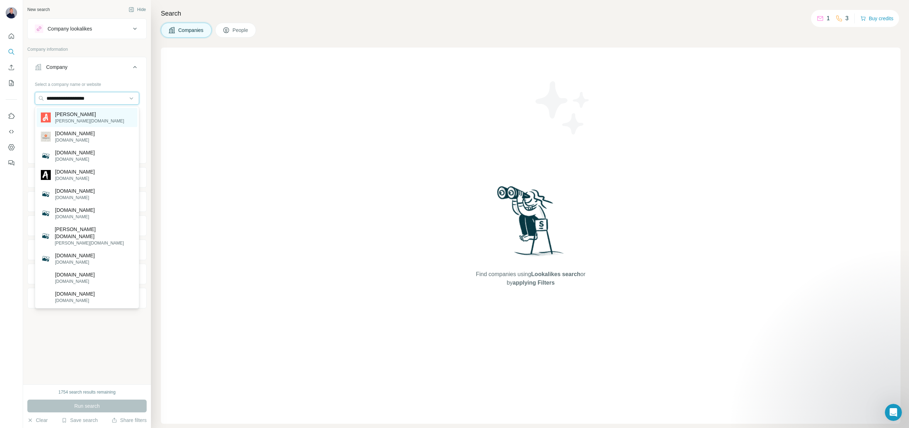
type input "**********"
click at [65, 115] on p "[PERSON_NAME]" at bounding box center [89, 114] width 69 height 7
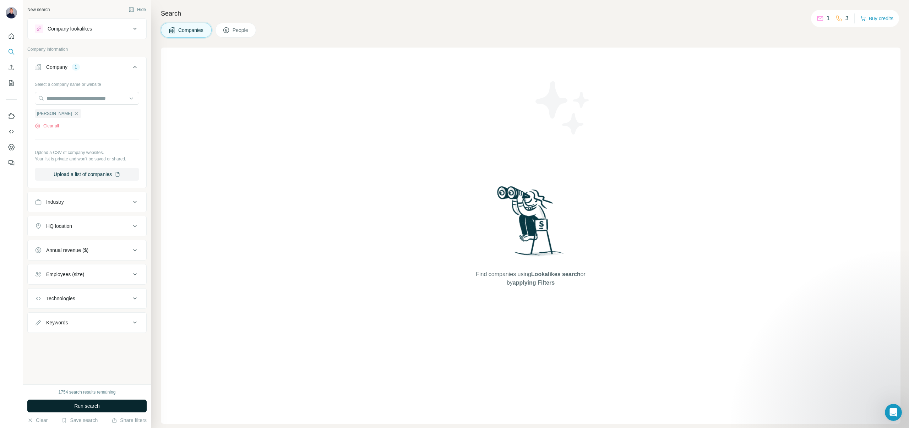
click at [78, 405] on span "Run search" at bounding box center [87, 406] width 26 height 7
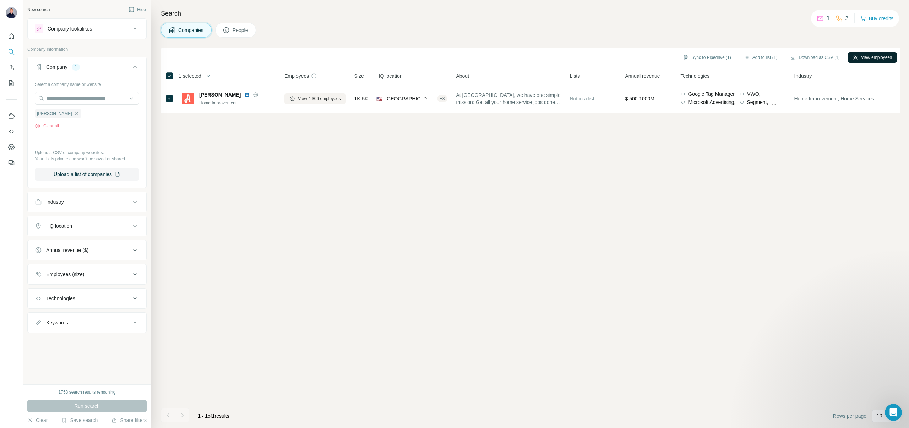
click at [860, 61] on button "View employees" at bounding box center [872, 57] width 49 height 11
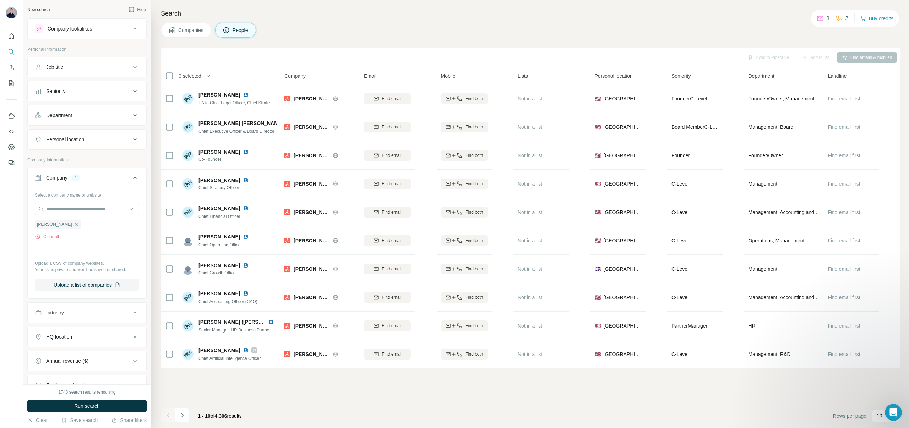
click at [79, 94] on div "Seniority" at bounding box center [83, 91] width 96 height 7
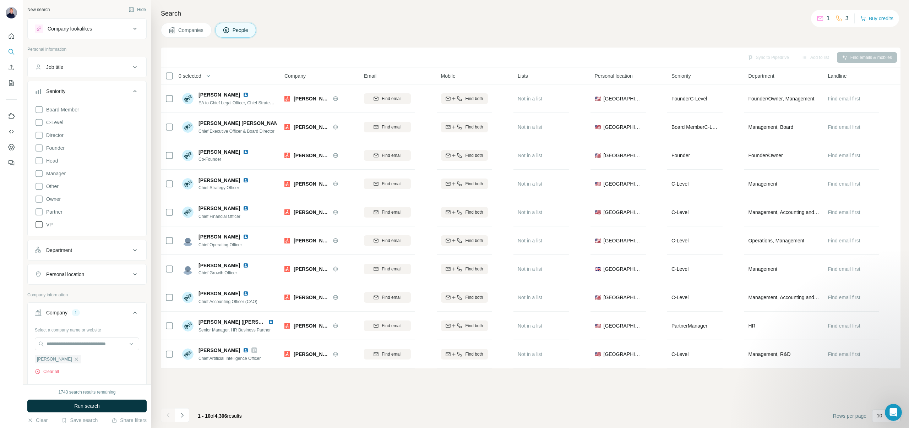
click at [39, 225] on icon at bounding box center [39, 225] width 9 height 9
click at [42, 174] on icon at bounding box center [39, 173] width 7 height 7
click at [43, 134] on icon at bounding box center [39, 135] width 9 height 9
click at [114, 66] on div "Job title" at bounding box center [83, 67] width 96 height 7
click at [91, 81] on input "text" at bounding box center [80, 84] width 90 height 13
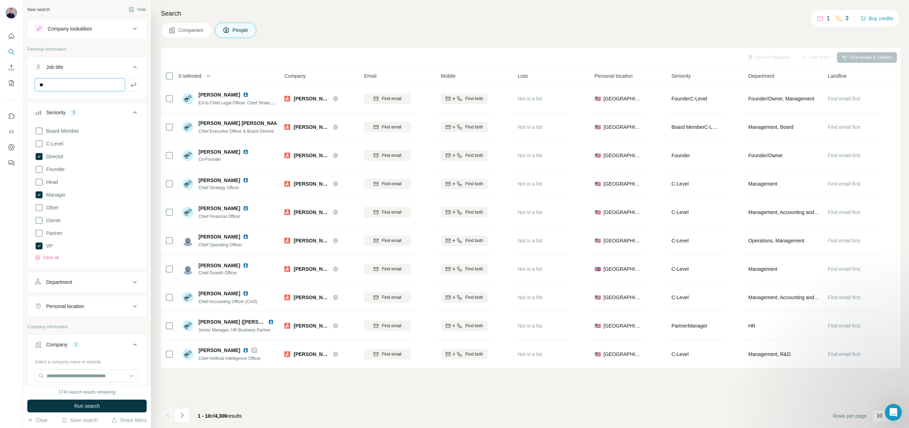
type input "*"
click at [80, 278] on button "Department" at bounding box center [87, 282] width 119 height 17
click at [68, 294] on div at bounding box center [83, 300] width 88 height 12
type input "*********"
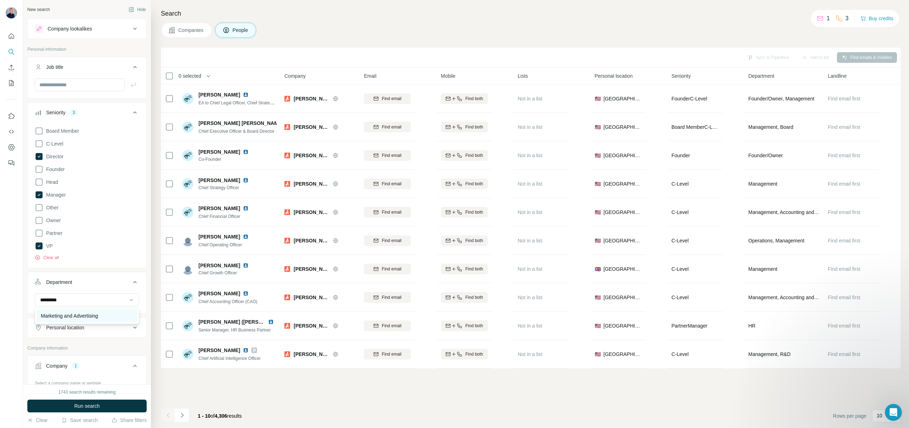
click at [69, 317] on p "Marketing and Advertising" at bounding box center [69, 316] width 57 height 7
click at [92, 300] on input at bounding box center [83, 300] width 88 height 8
type input "*****"
click at [90, 317] on div "Sales" at bounding box center [87, 316] width 92 height 7
click at [84, 406] on span "Run search" at bounding box center [87, 406] width 26 height 7
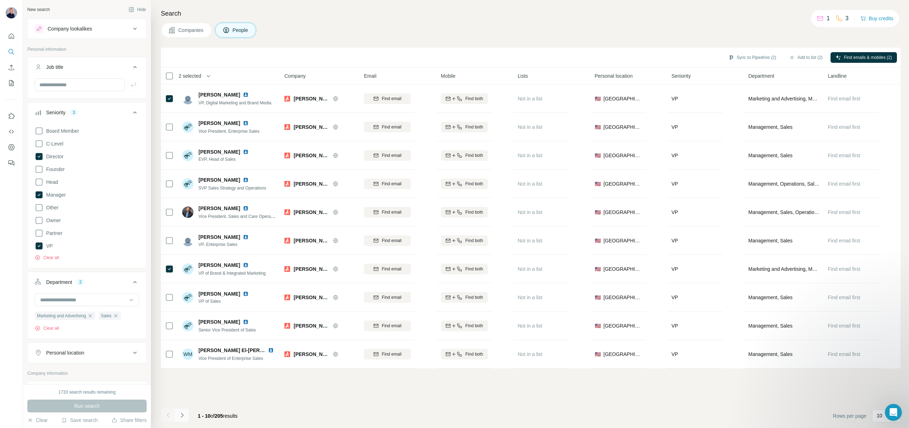
click at [179, 417] on icon "Navigate to next page" at bounding box center [182, 415] width 7 height 7
click at [168, 414] on icon "Navigate to previous page" at bounding box center [168, 415] width 2 height 5
click at [802, 56] on button "Add to list (2)" at bounding box center [806, 57] width 44 height 11
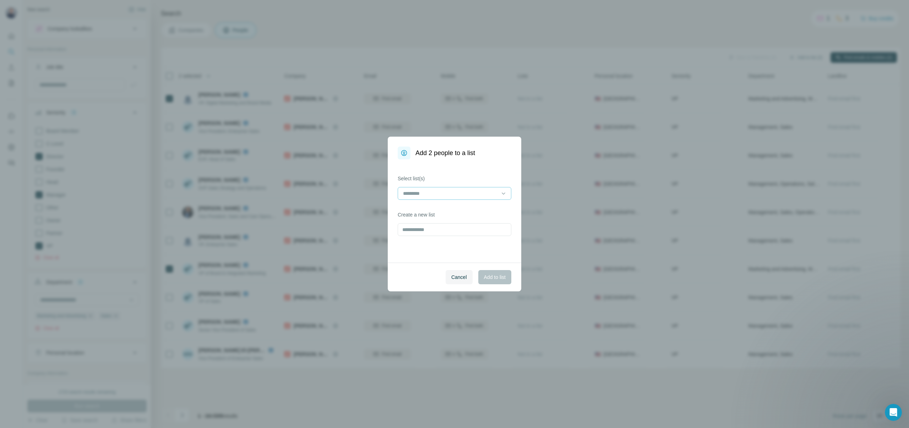
click at [499, 192] on div at bounding box center [455, 193] width 114 height 13
click at [442, 208] on div "HomeIQ Leads" at bounding box center [455, 209] width 102 height 7
click at [489, 274] on span "Add to list" at bounding box center [495, 277] width 22 height 7
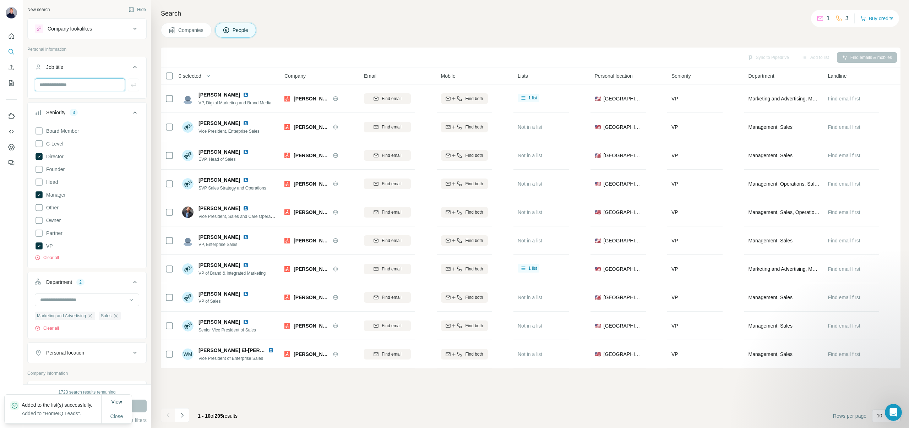
click at [60, 85] on input "text" at bounding box center [80, 84] width 90 height 13
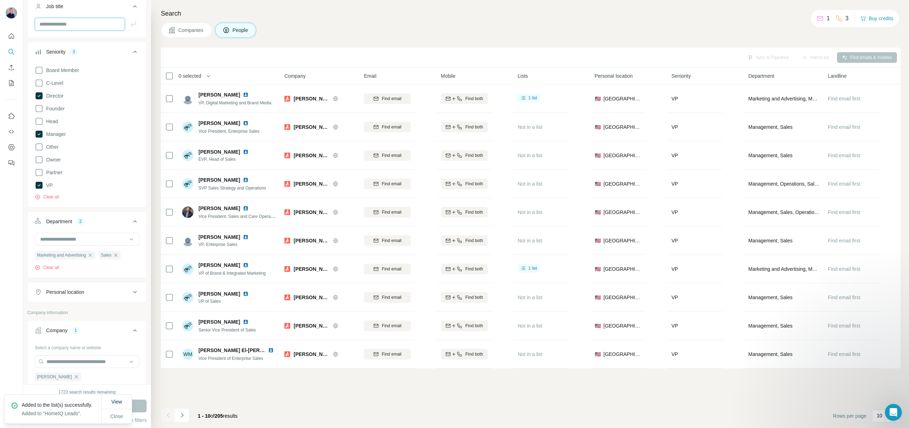
scroll to position [69, 0]
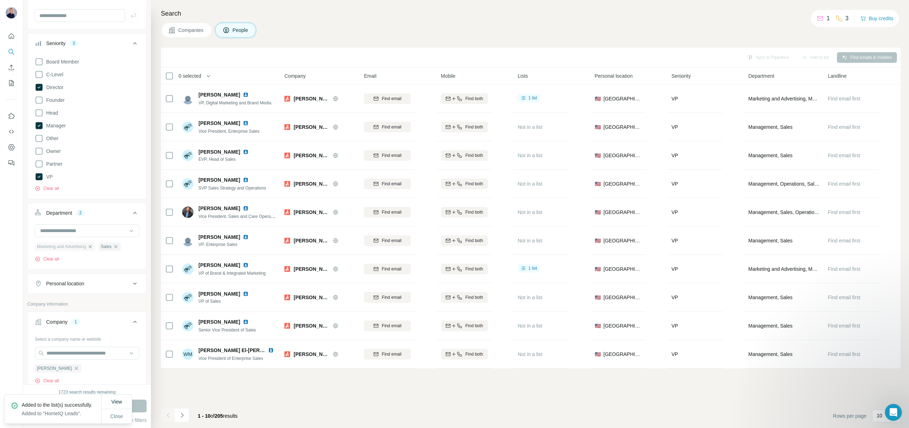
click at [92, 246] on icon "button" at bounding box center [90, 246] width 3 height 3
click at [51, 246] on icon "button" at bounding box center [51, 246] width 3 height 3
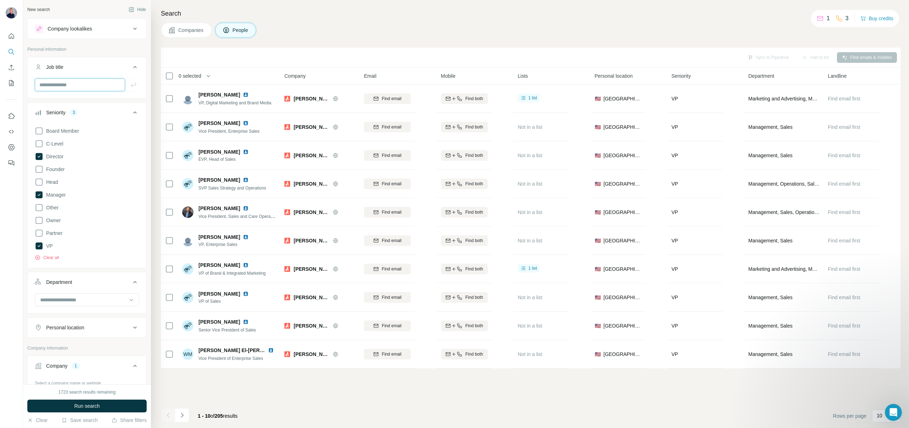
click at [59, 81] on input "text" at bounding box center [80, 84] width 90 height 13
type input "********"
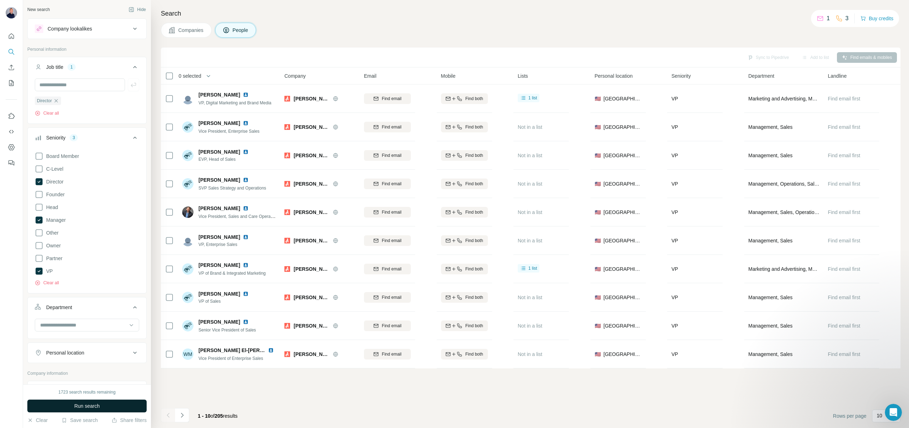
click at [48, 407] on button "Run search" at bounding box center [86, 406] width 119 height 13
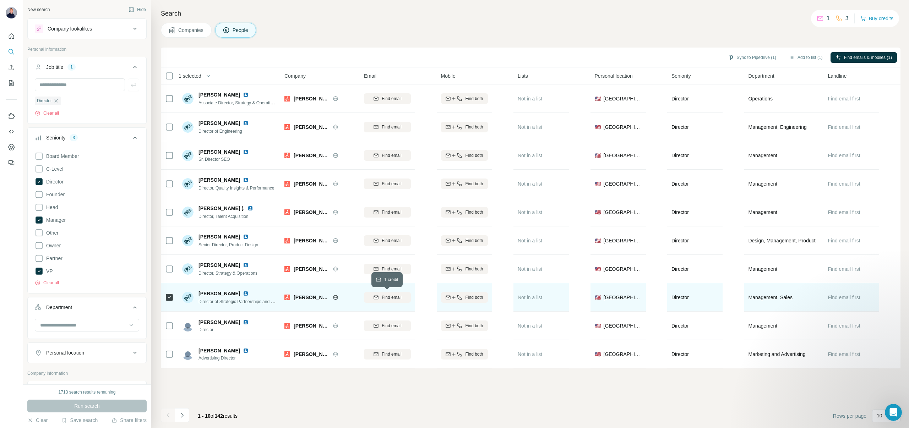
click at [399, 295] on span "Find email" at bounding box center [392, 297] width 20 height 6
click at [802, 53] on button "Add to list (1)" at bounding box center [806, 57] width 44 height 11
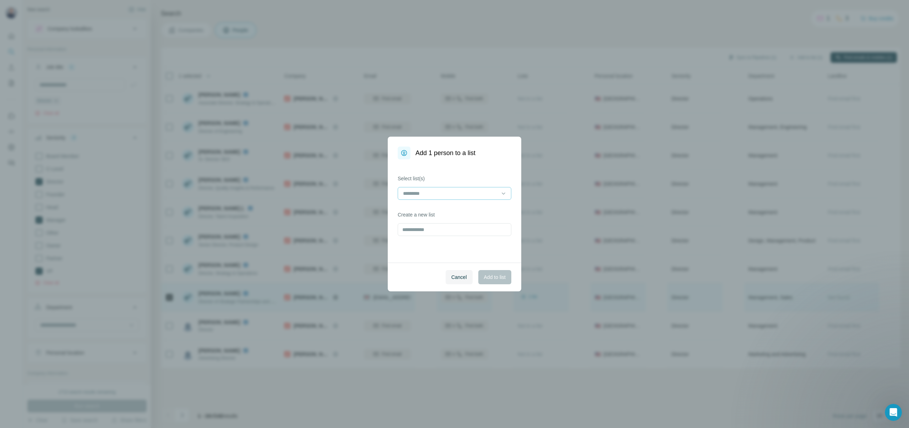
click at [452, 193] on input at bounding box center [450, 194] width 96 height 8
click at [434, 209] on p "HomeIQ Leads" at bounding box center [420, 209] width 33 height 7
click at [488, 275] on span "Add to list" at bounding box center [495, 277] width 22 height 7
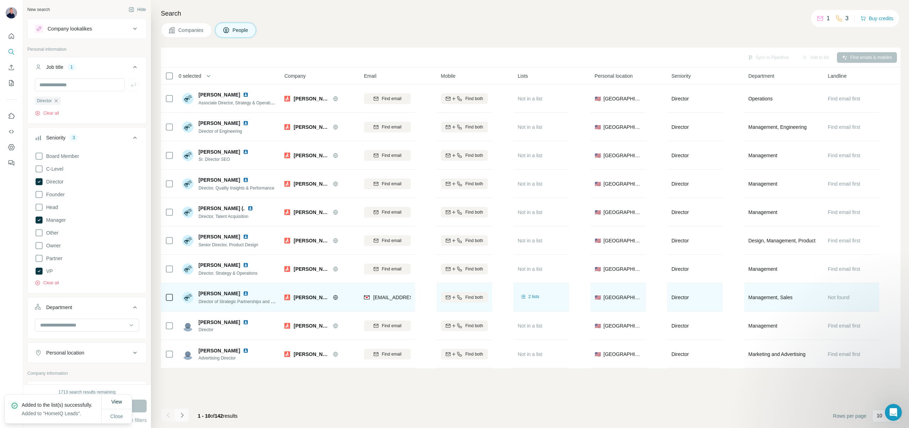
click at [185, 414] on icon "Navigate to next page" at bounding box center [182, 415] width 7 height 7
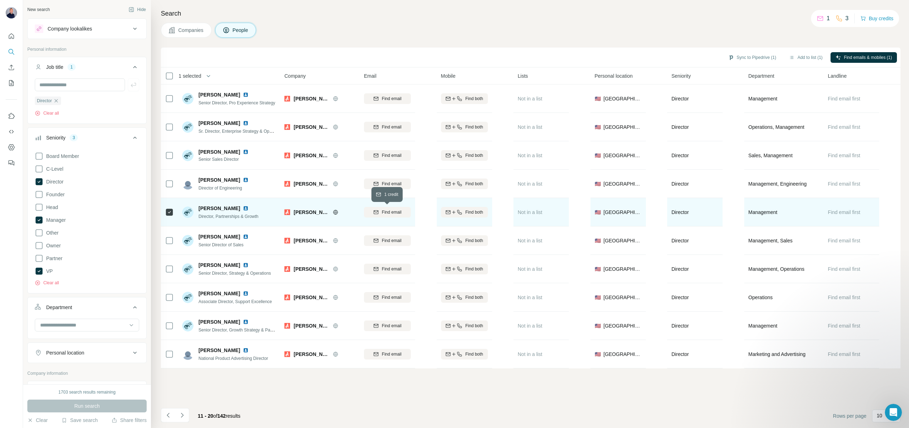
click at [392, 212] on span "Find email" at bounding box center [392, 212] width 20 height 6
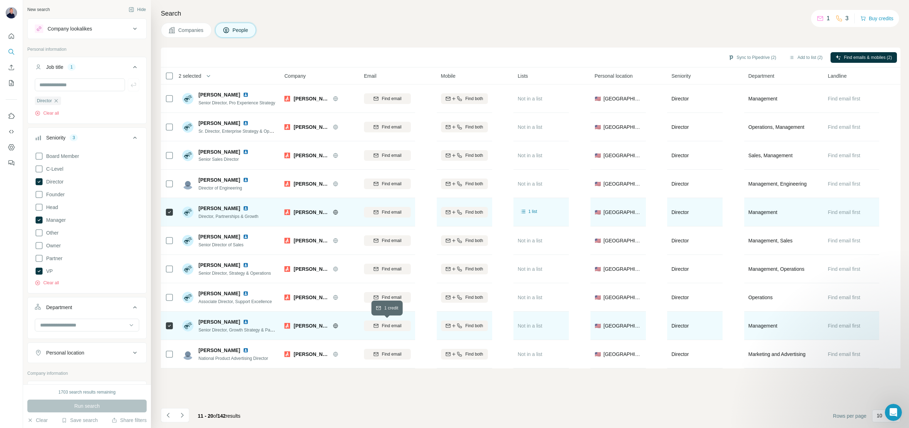
click at [392, 329] on button "Find email" at bounding box center [387, 326] width 47 height 11
click at [182, 413] on icon "Navigate to next page" at bounding box center [182, 415] width 7 height 7
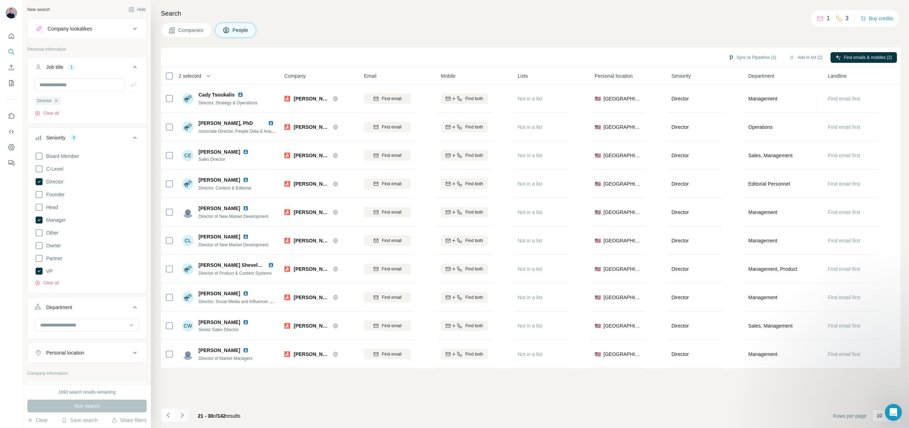
click at [181, 415] on icon "Navigate to next page" at bounding box center [182, 415] width 7 height 7
click at [181, 419] on icon "Navigate to next page" at bounding box center [182, 415] width 7 height 7
click at [168, 415] on icon "Navigate to previous page" at bounding box center [168, 415] width 7 height 7
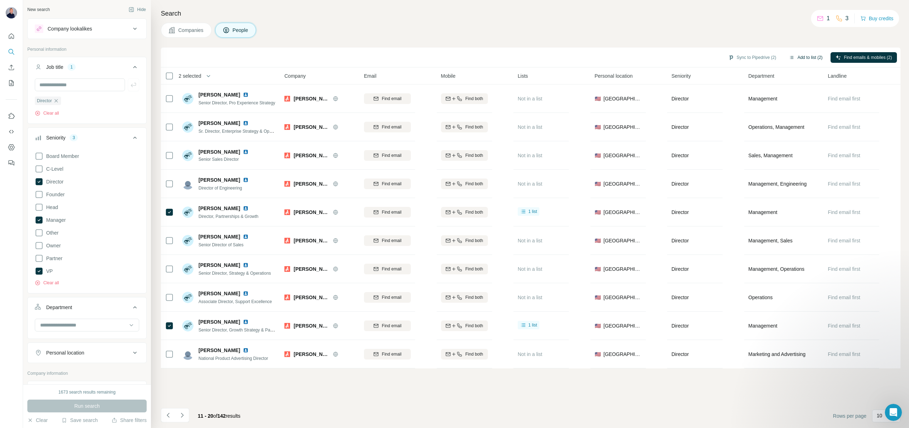
click at [807, 55] on button "Add to list (2)" at bounding box center [806, 57] width 44 height 11
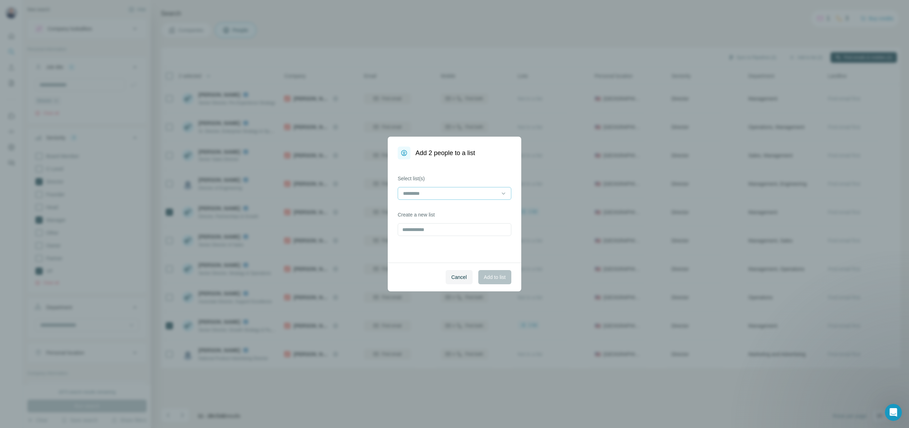
click at [497, 194] on input at bounding box center [450, 194] width 96 height 8
click at [436, 215] on div "HomeIQ Leads" at bounding box center [455, 209] width 110 height 13
click at [487, 271] on button "Add to list" at bounding box center [494, 277] width 33 height 14
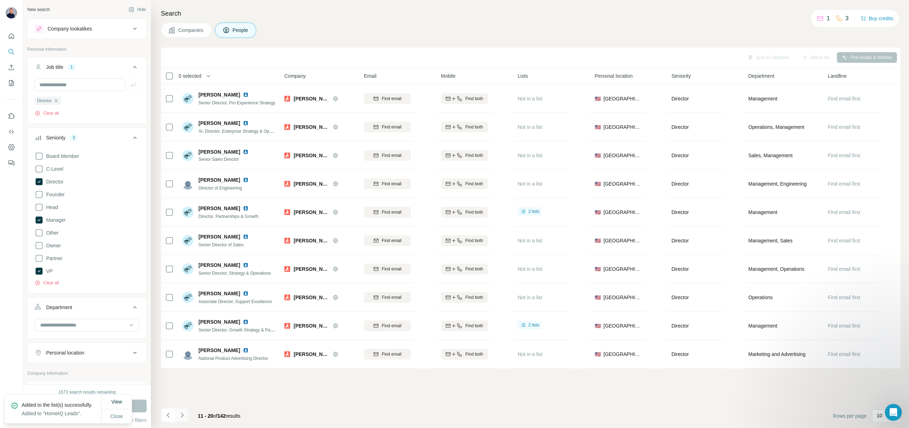
click at [179, 419] on button "Navigate to next page" at bounding box center [182, 415] width 14 height 14
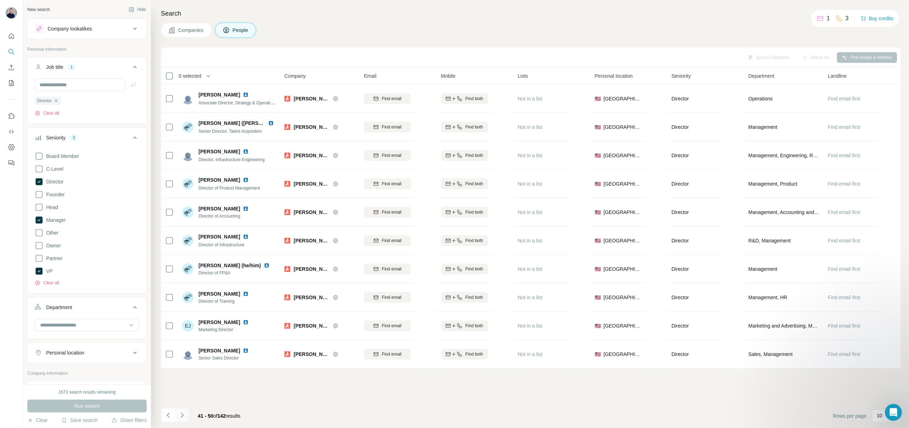
click at [179, 417] on icon "Navigate to next page" at bounding box center [182, 415] width 7 height 7
click at [182, 411] on button "Navigate to next page" at bounding box center [182, 415] width 14 height 14
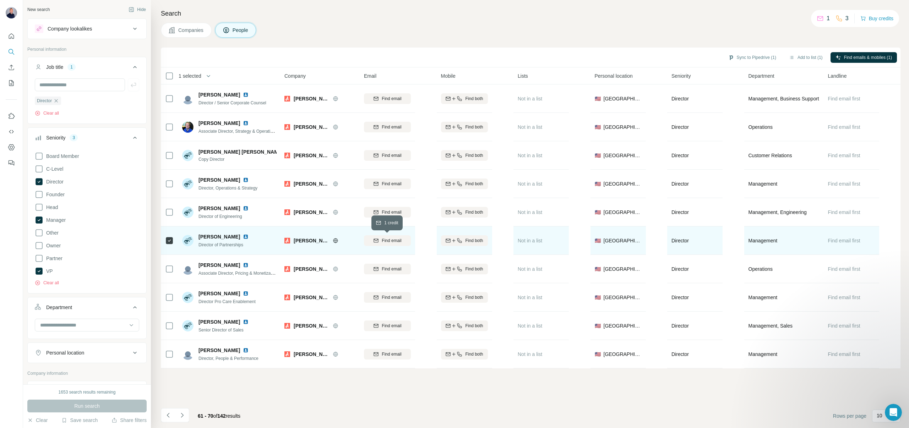
click at [404, 240] on div "Find email" at bounding box center [387, 241] width 47 height 6
click at [810, 56] on button "Add to list (1)" at bounding box center [806, 57] width 44 height 11
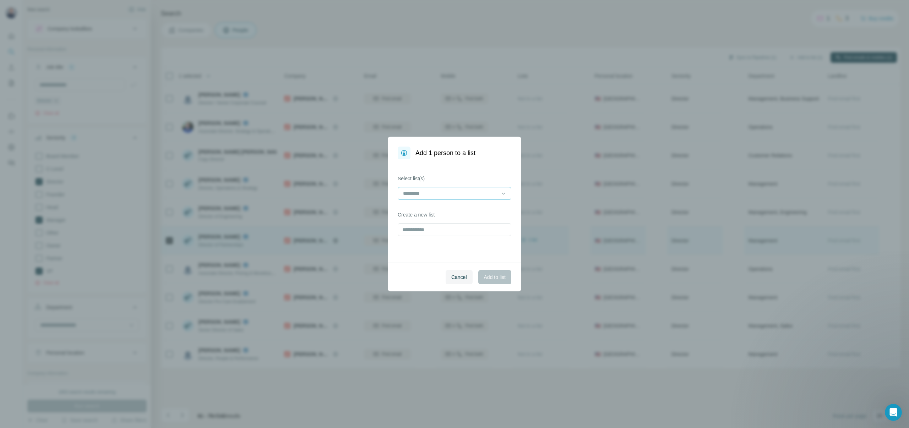
click at [449, 191] on input at bounding box center [450, 194] width 96 height 8
click at [436, 208] on p "HomeIQ Leads" at bounding box center [420, 209] width 33 height 7
click at [484, 275] on span "Add to list" at bounding box center [495, 277] width 22 height 7
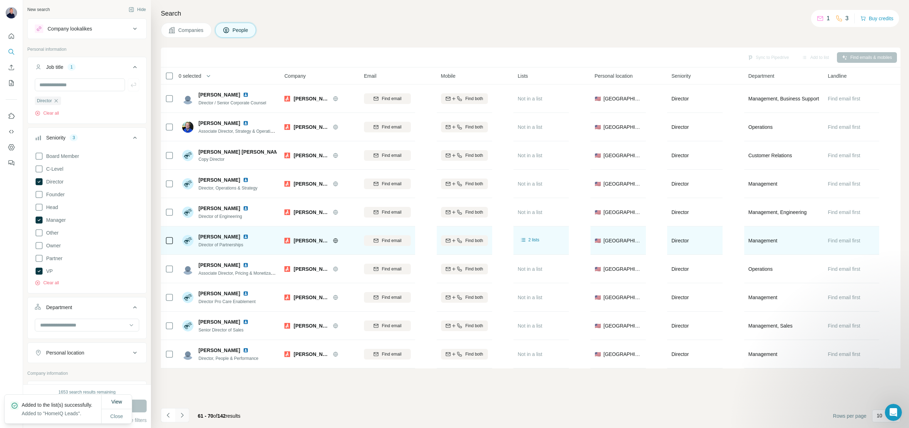
click at [184, 416] on icon "Navigate to next page" at bounding box center [182, 415] width 7 height 7
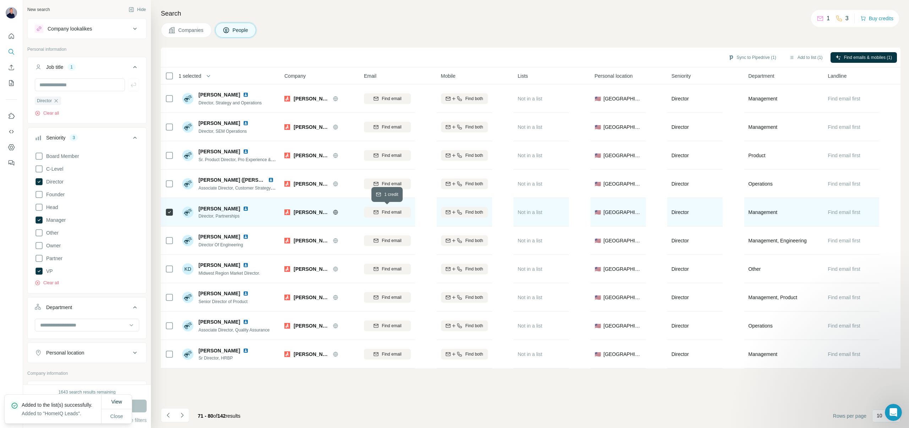
click at [394, 213] on span "Find email" at bounding box center [392, 212] width 20 height 6
click at [806, 57] on button "Add to list (1)" at bounding box center [806, 57] width 44 height 11
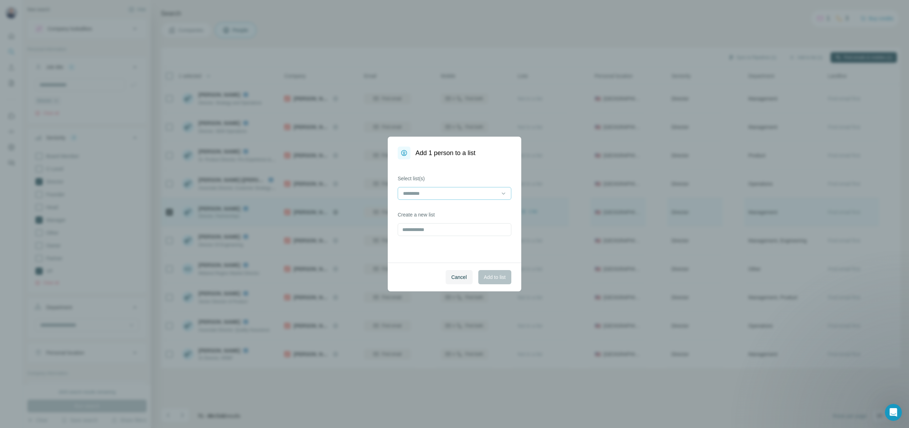
click at [442, 193] on input at bounding box center [450, 194] width 96 height 8
click at [435, 209] on p "HomeIQ Leads" at bounding box center [420, 209] width 33 height 7
click at [491, 276] on span "Add to list" at bounding box center [495, 277] width 22 height 7
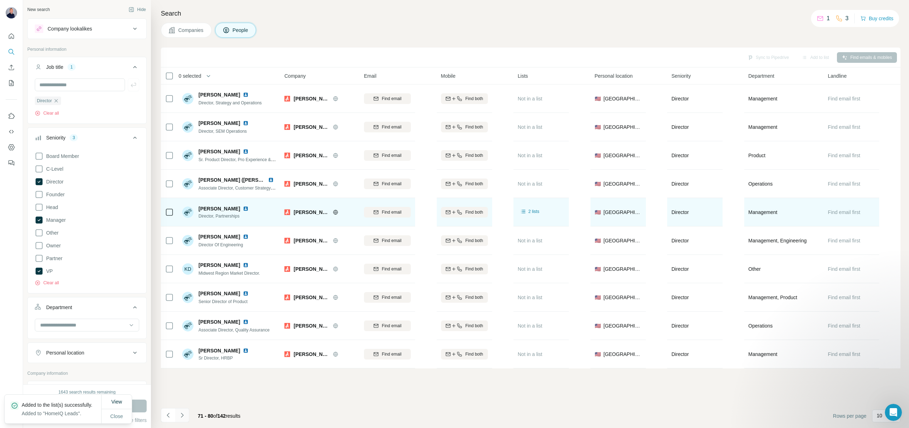
click at [183, 415] on icon "Navigate to next page" at bounding box center [182, 415] width 7 height 7
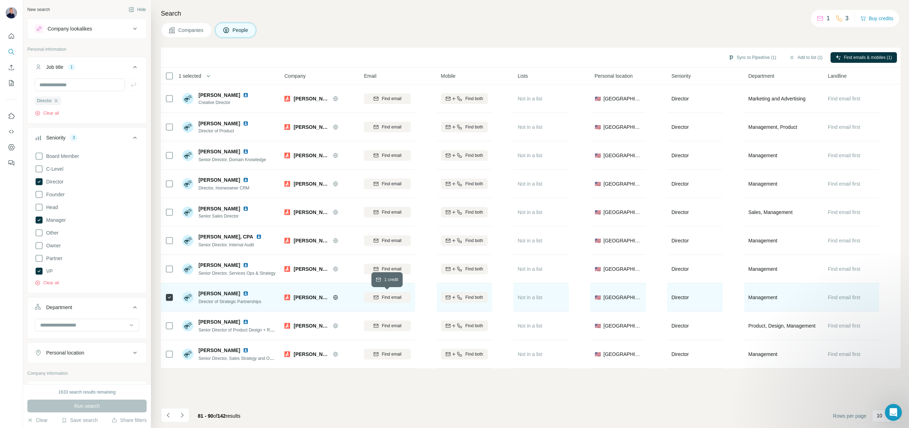
click at [401, 297] on span "Find email" at bounding box center [392, 297] width 20 height 6
click at [799, 51] on div "Sync to Pipedrive (1) Add to list (1) Find emails & mobiles (1)" at bounding box center [530, 57] width 733 height 12
click at [801, 55] on button "Add to list (1)" at bounding box center [806, 57] width 44 height 11
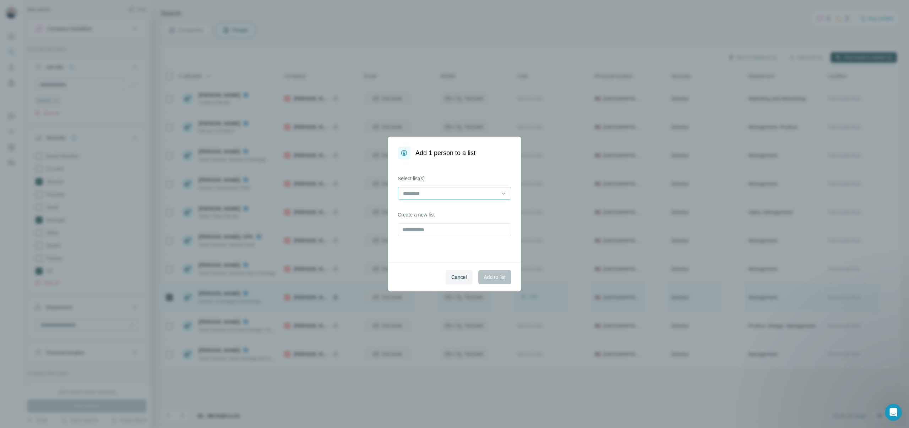
click at [450, 191] on input at bounding box center [450, 194] width 96 height 8
click at [435, 210] on p "HomeIQ Leads" at bounding box center [420, 209] width 33 height 7
click at [492, 278] on span "Add to list" at bounding box center [495, 277] width 22 height 7
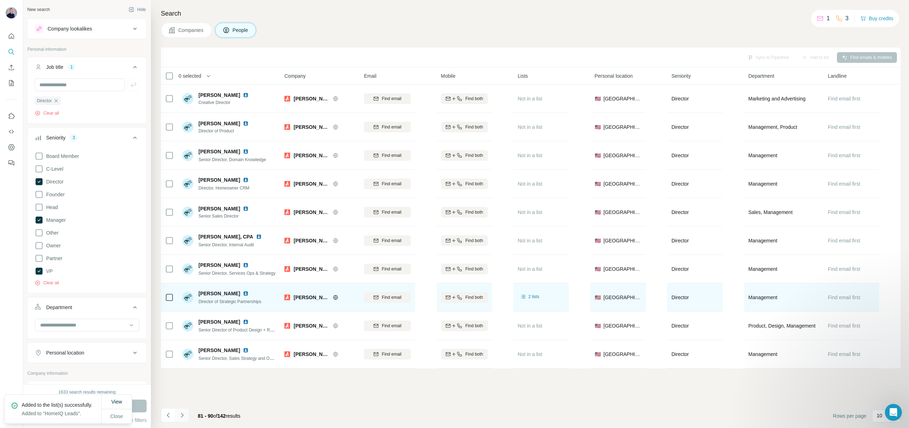
click at [181, 414] on icon "Navigate to next page" at bounding box center [182, 415] width 7 height 7
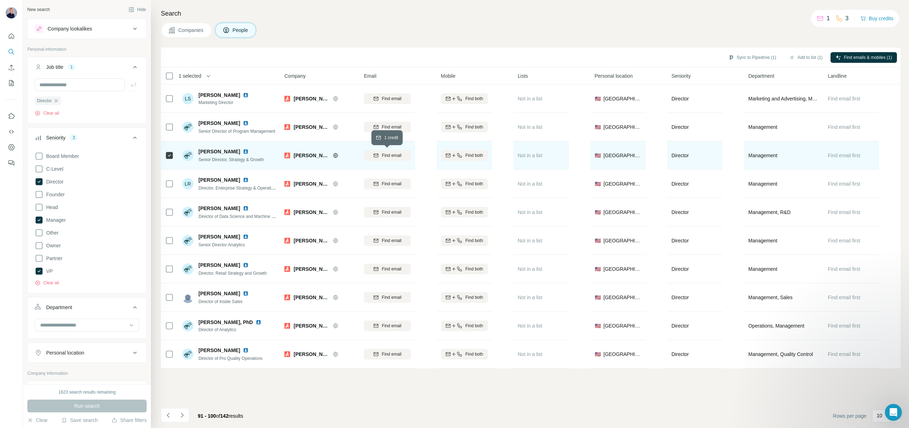
click at [385, 153] on span "Find email" at bounding box center [392, 155] width 20 height 6
click at [182, 416] on icon "Navigate to next page" at bounding box center [182, 415] width 7 height 7
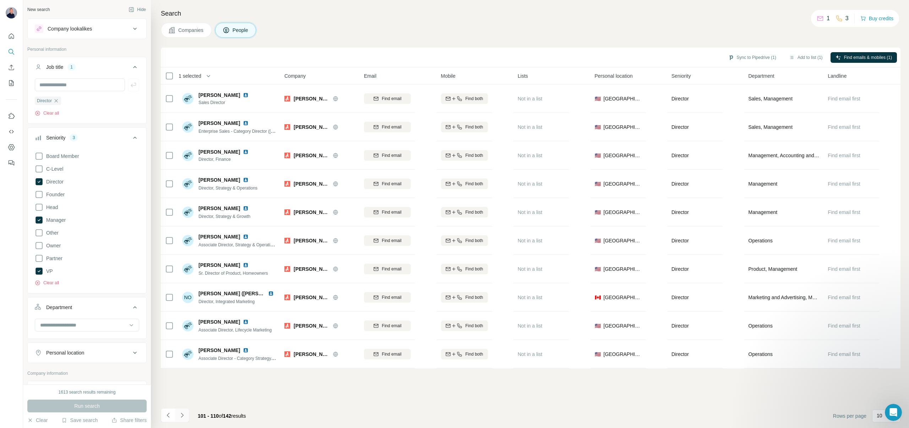
click at [181, 417] on icon "Navigate to next page" at bounding box center [182, 415] width 7 height 7
click at [182, 417] on icon "Navigate to next page" at bounding box center [182, 415] width 7 height 7
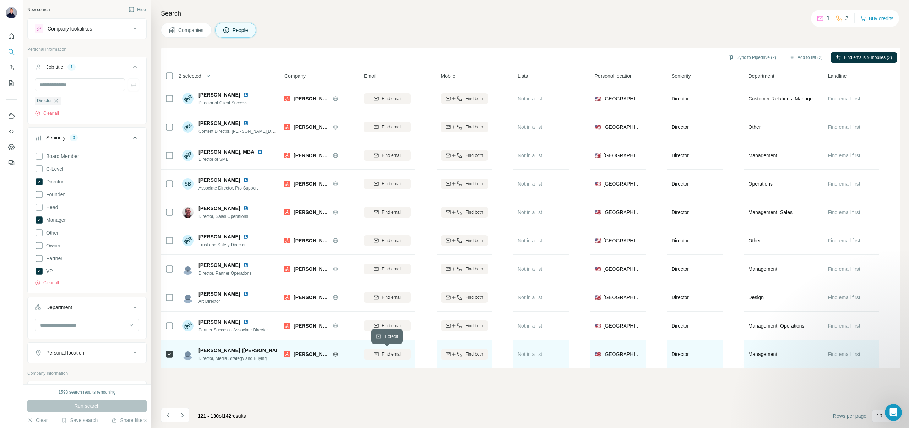
click at [395, 356] on span "Find email" at bounding box center [392, 354] width 20 height 6
click at [384, 354] on span "Find email" at bounding box center [392, 354] width 20 height 6
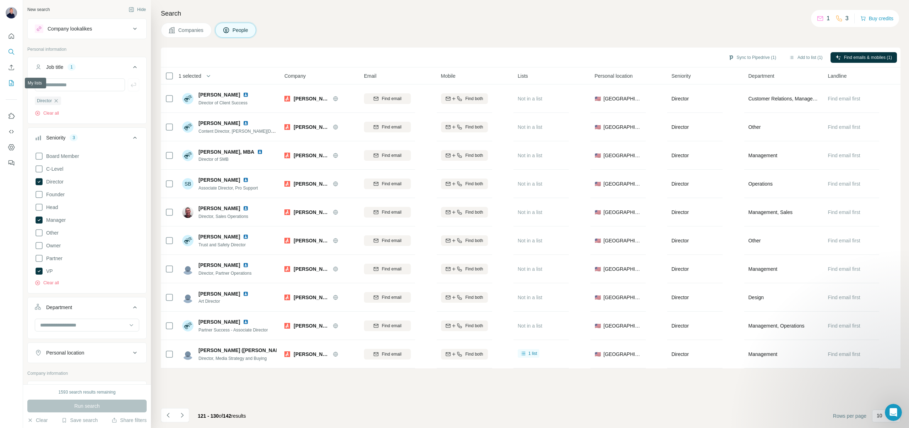
click at [10, 81] on icon "My lists" at bounding box center [11, 83] width 7 height 7
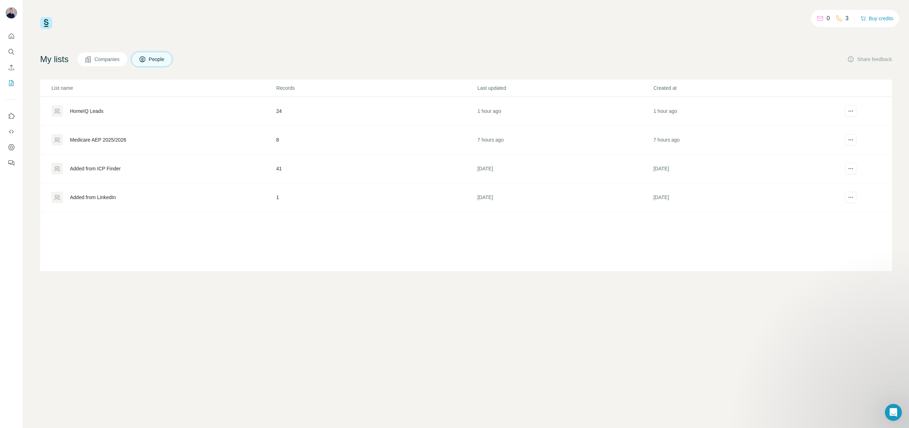
click at [84, 112] on div "HomeIQ Leads" at bounding box center [86, 111] width 33 height 7
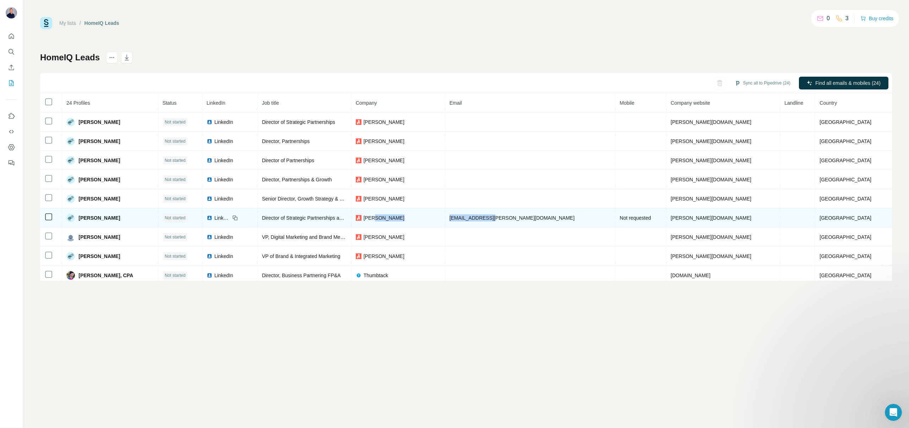
drag, startPoint x: 516, startPoint y: 221, endPoint x: 467, endPoint y: 219, distance: 48.7
click at [467, 219] on tr "[PERSON_NAME] Not started LinkedIn Director of Strategic Partnerships and Sales…" at bounding box center [466, 217] width 852 height 19
copy tr "[EMAIL_ADDRESS][PERSON_NAME][DOMAIN_NAME]"
drag, startPoint x: 108, startPoint y: 219, endPoint x: 89, endPoint y: 217, distance: 18.9
click at [89, 217] on span "[PERSON_NAME]" at bounding box center [99, 218] width 42 height 7
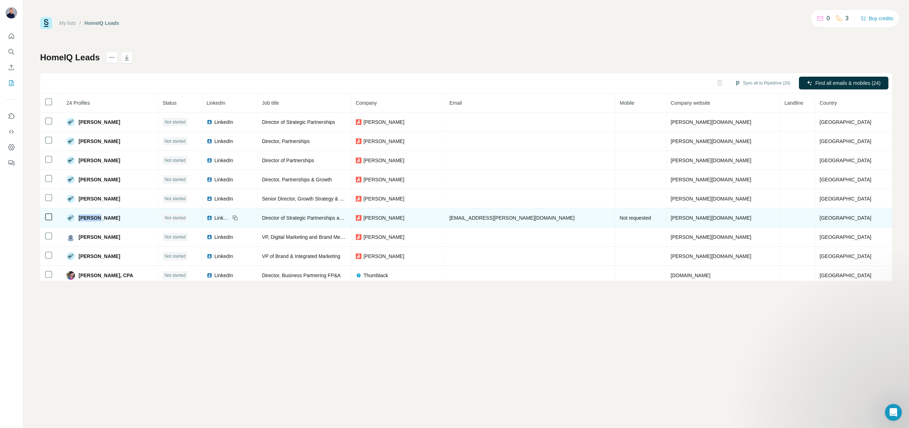
copy span "[PERSON_NAME]"
click at [132, 215] on div "[PERSON_NAME]" at bounding box center [109, 218] width 87 height 9
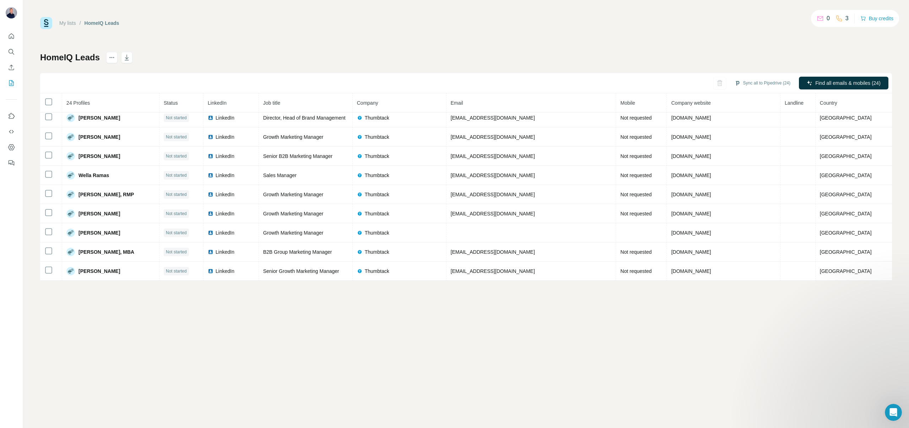
scroll to position [292, 0]
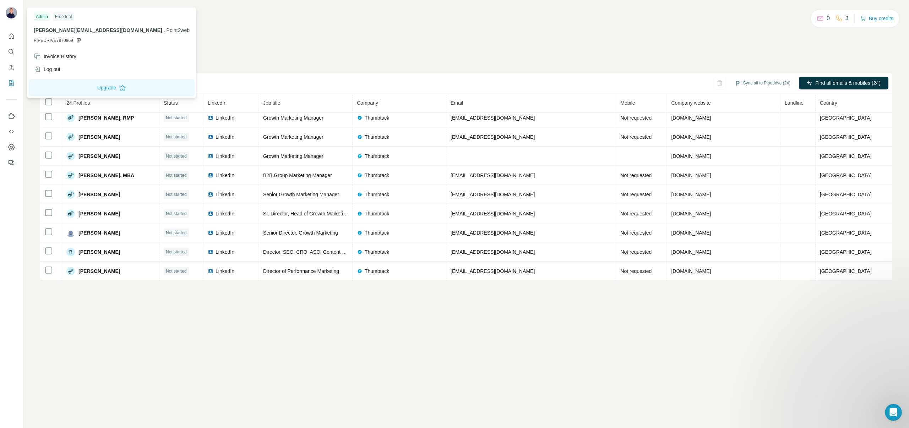
click at [172, 42] on div "My lists / HomeIQ Leads 0 3 Buy credits HomeIQ Leads Sync all to Pipedrive (24)…" at bounding box center [466, 149] width 852 height 264
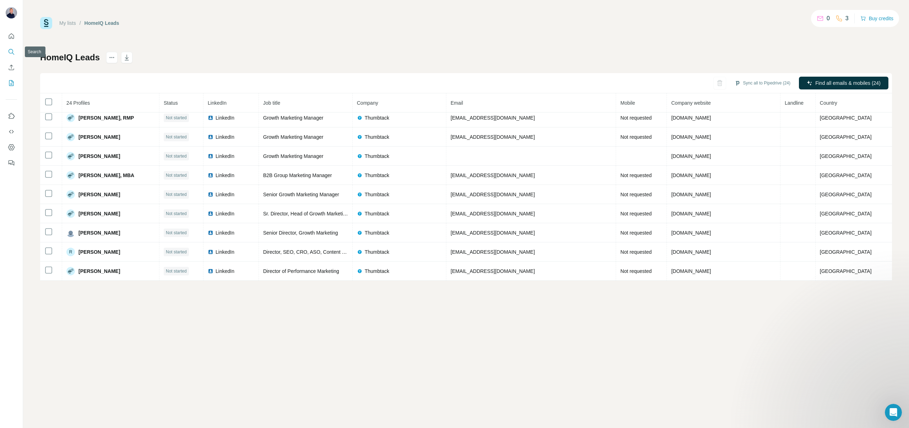
click at [11, 51] on icon "Search" at bounding box center [11, 51] width 7 height 7
